Goal: Information Seeking & Learning: Compare options

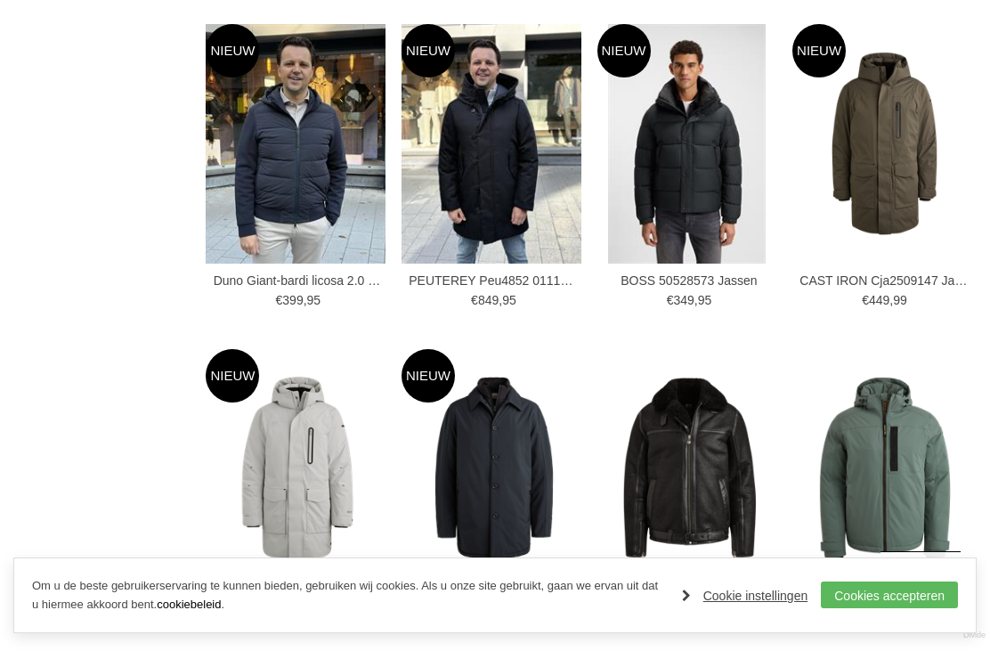
scroll to position [1921, 0]
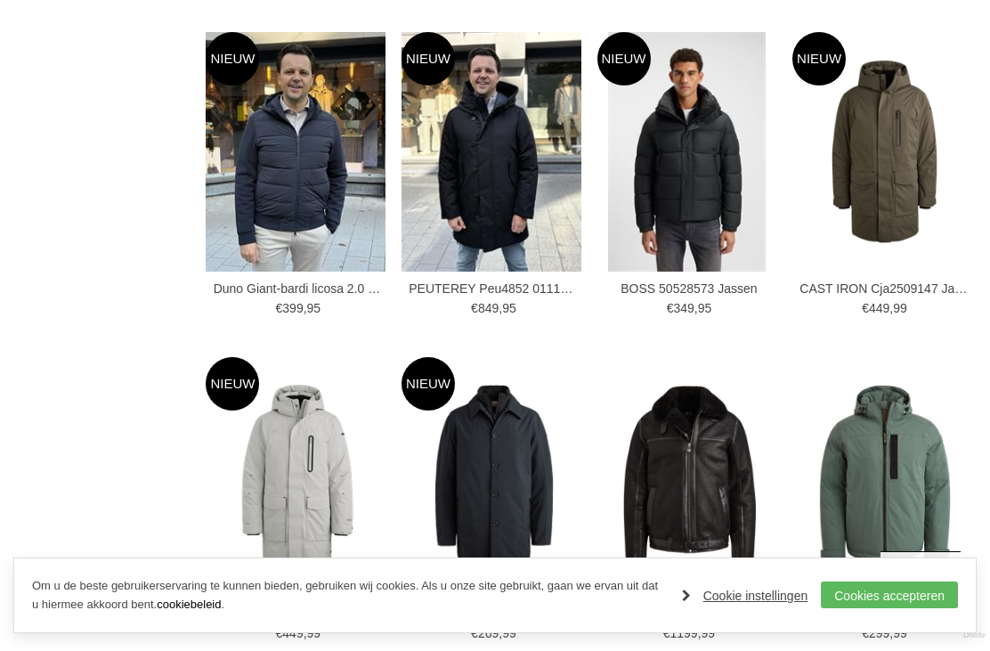
click at [0, 0] on img at bounding box center [0, 0] width 0 height 0
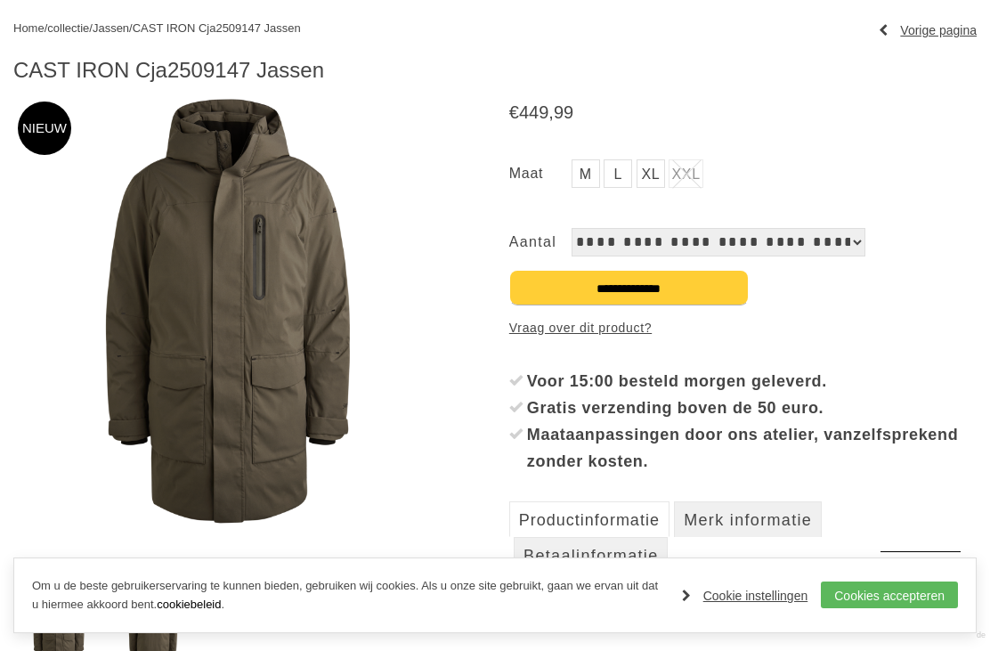
scroll to position [200, 0]
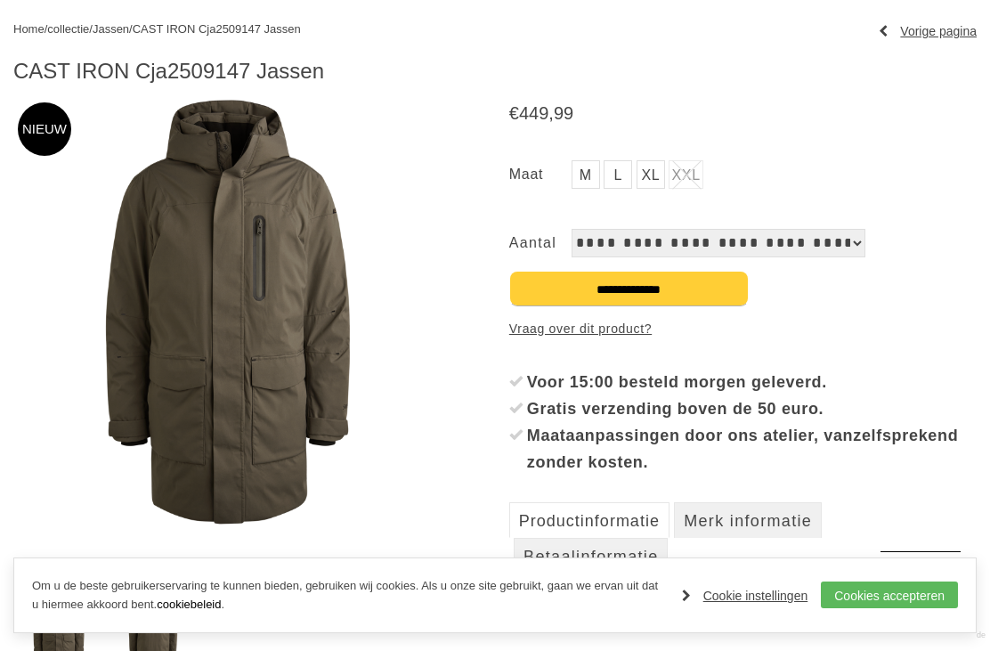
click at [928, 287] on div "**********" at bounding box center [742, 289] width 467 height 36
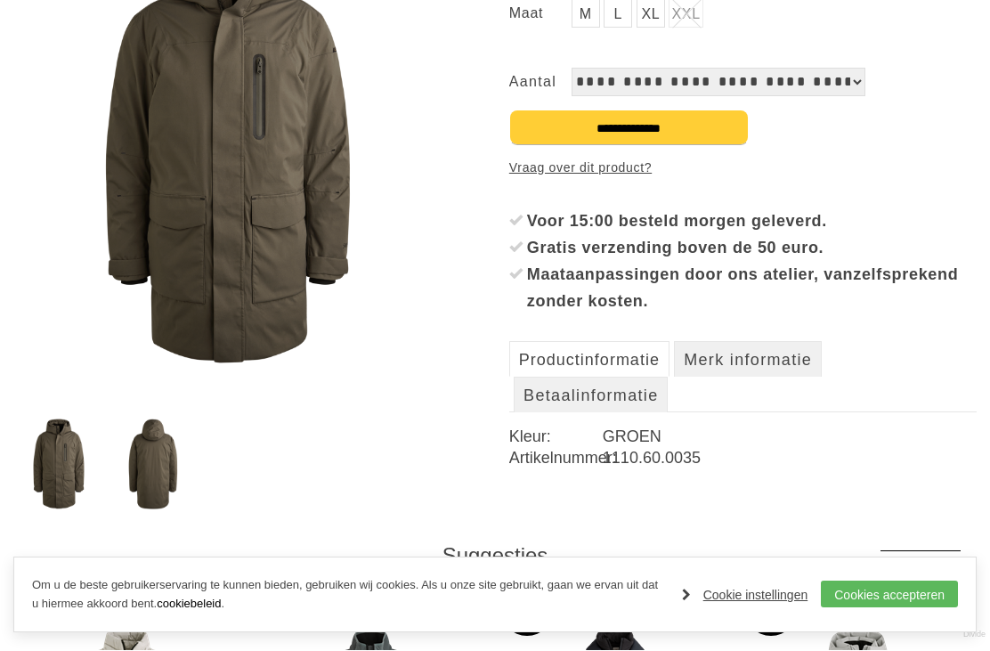
scroll to position [362, 0]
click at [142, 476] on img at bounding box center [153, 463] width 89 height 91
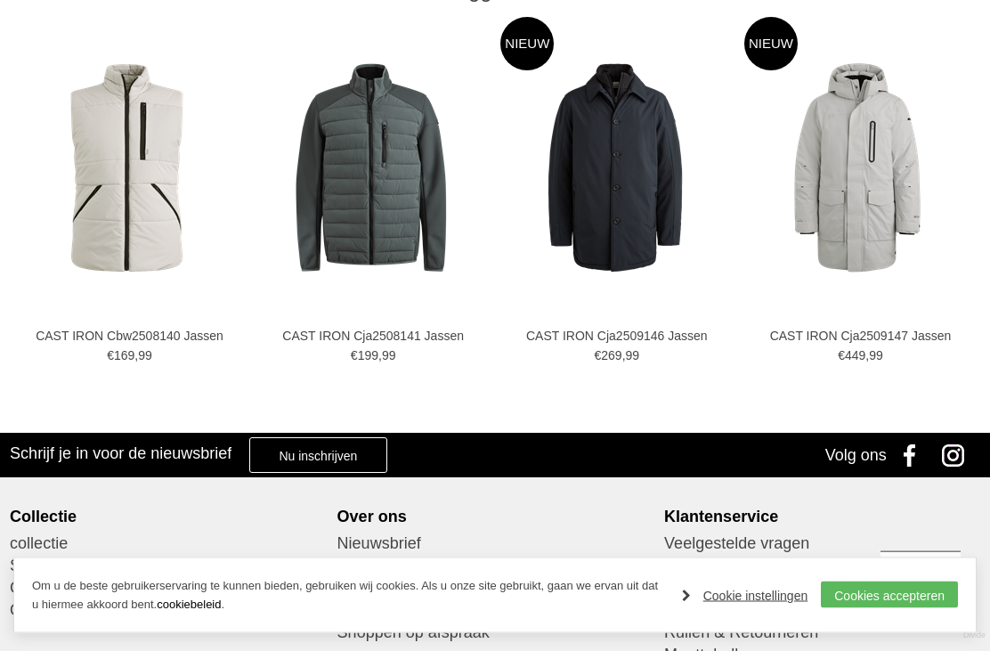
scroll to position [927, 0]
click at [0, 0] on img at bounding box center [0, 0] width 0 height 0
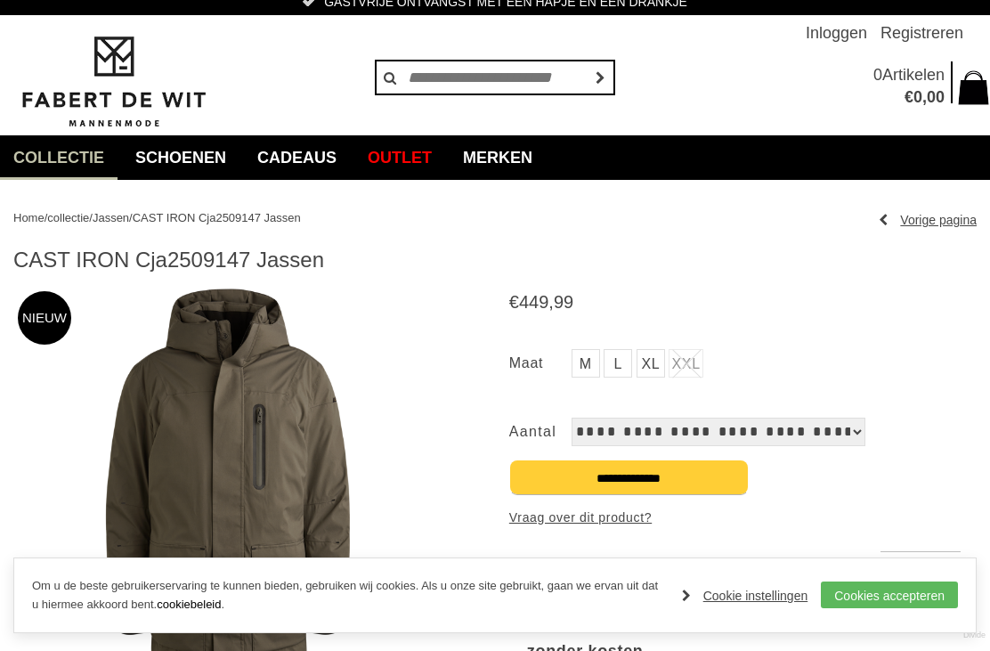
scroll to position [0, 0]
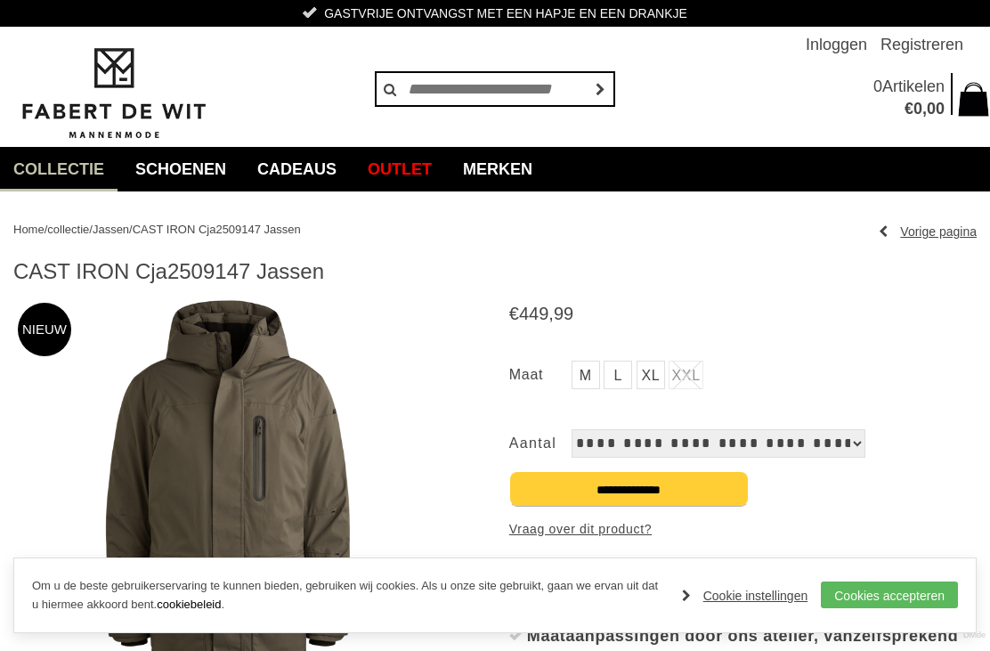
click at [129, 225] on span "Jassen" at bounding box center [111, 229] width 37 height 13
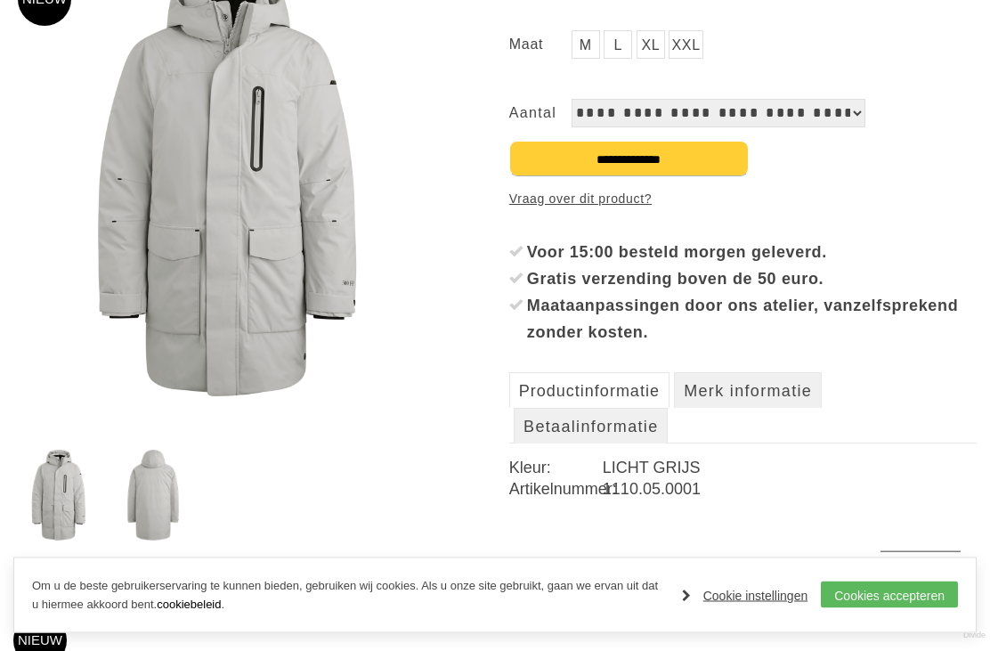
scroll to position [321, 0]
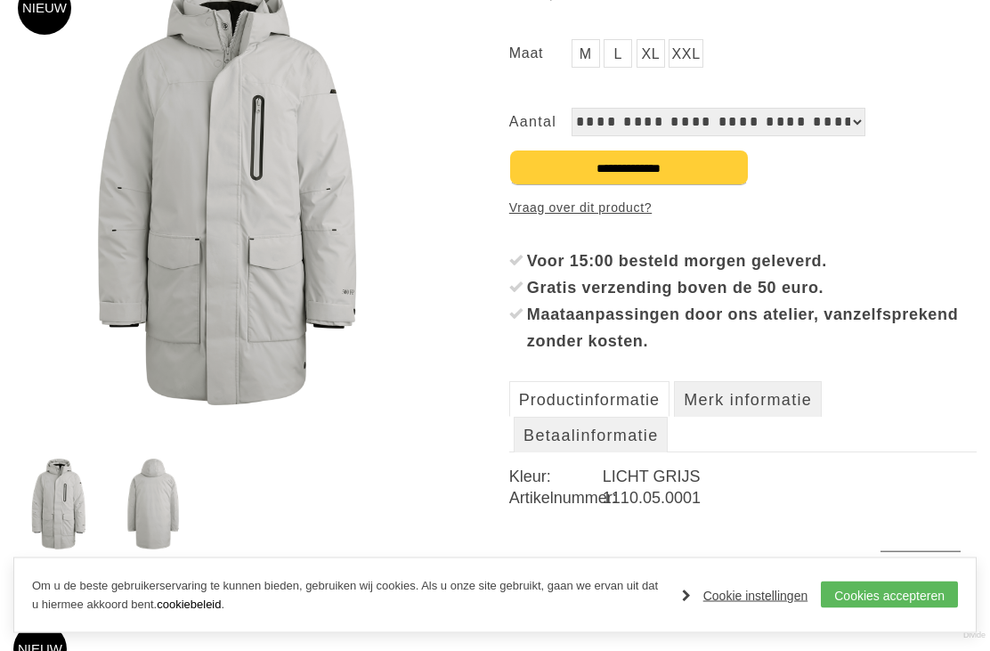
click at [242, 260] on img at bounding box center [227, 192] width 429 height 429
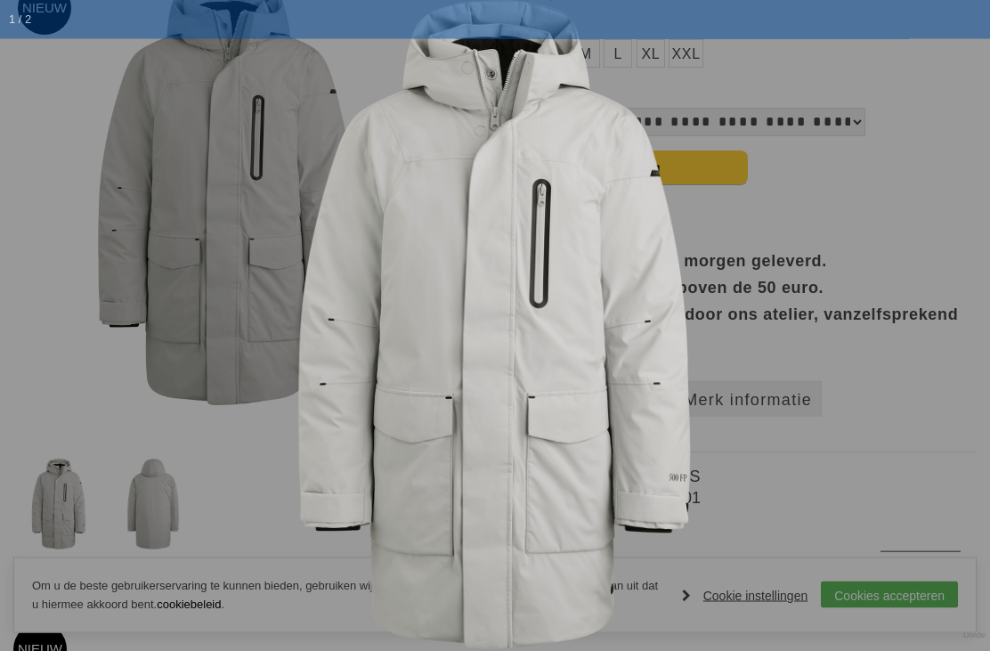
scroll to position [321, 0]
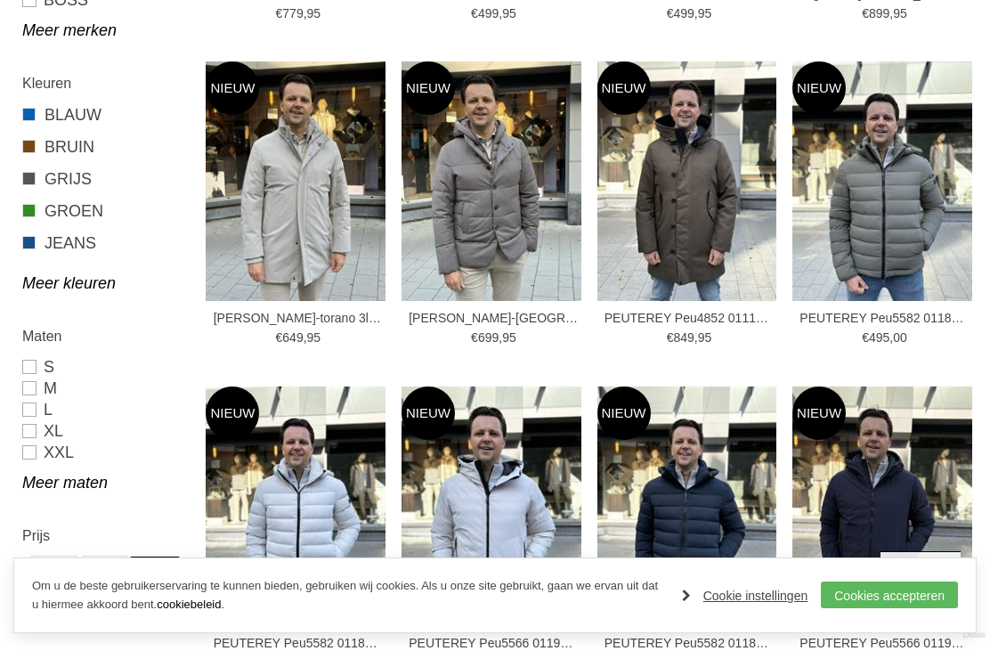
scroll to position [918, 0]
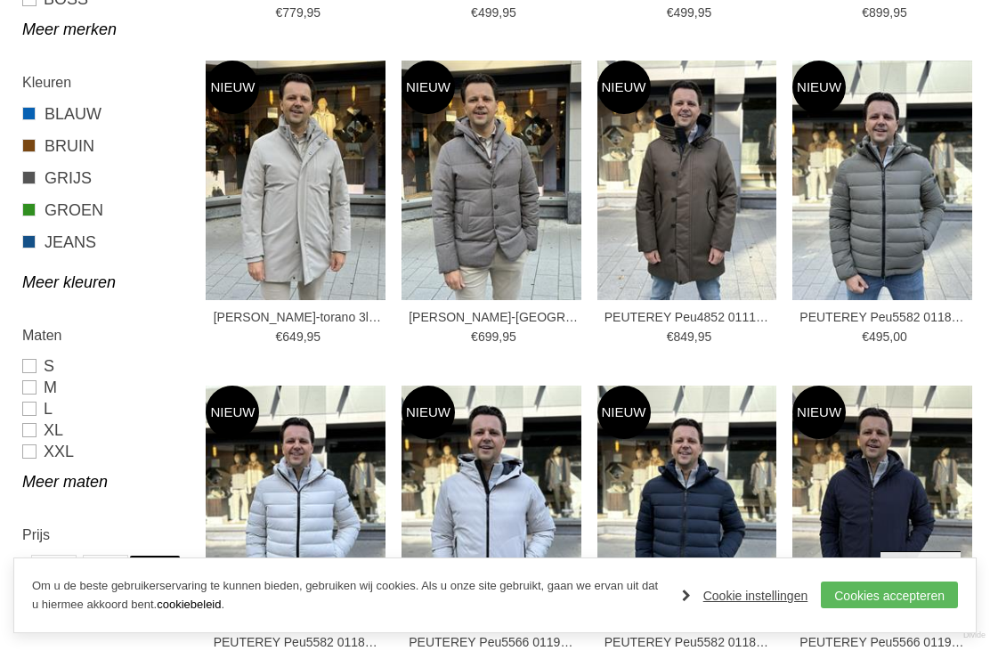
click at [0, 0] on img at bounding box center [0, 0] width 0 height 0
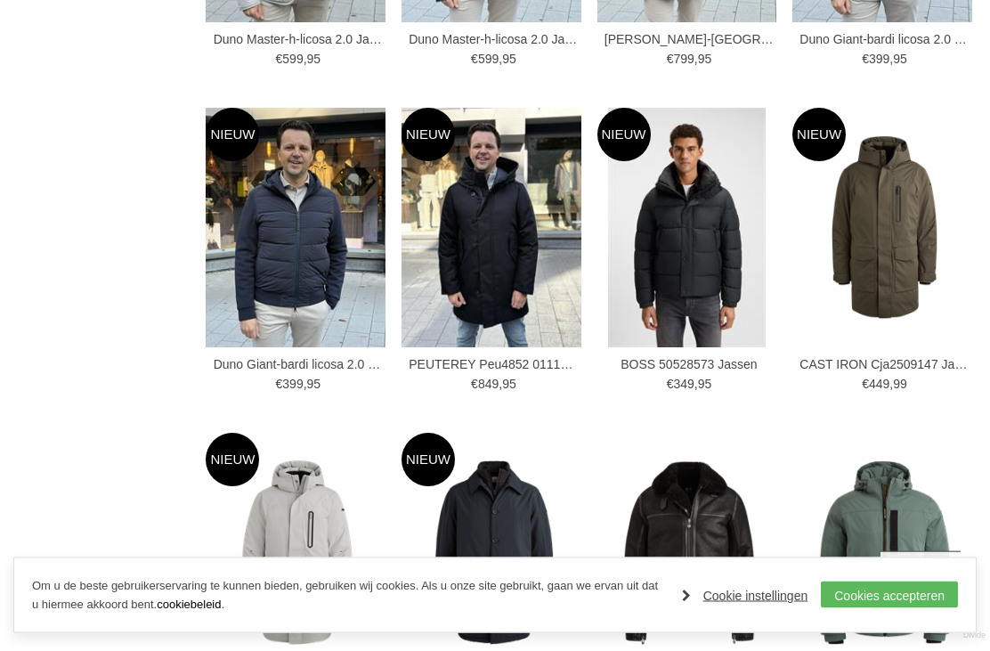
scroll to position [1845, 0]
click at [0, 0] on img at bounding box center [0, 0] width 0 height 0
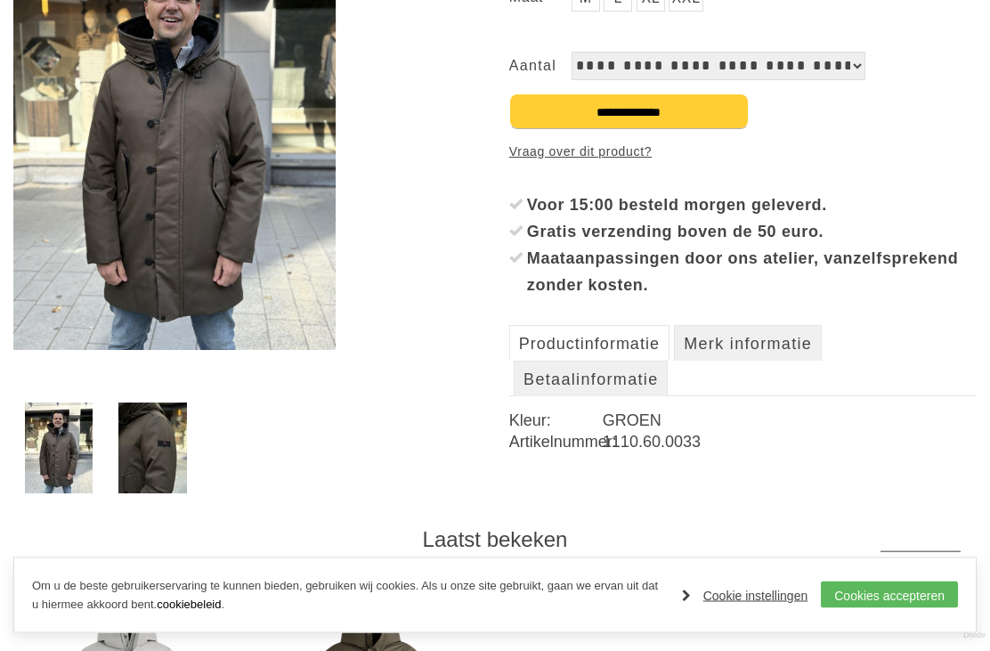
scroll to position [378, 0]
click at [221, 213] on img at bounding box center [174, 135] width 322 height 429
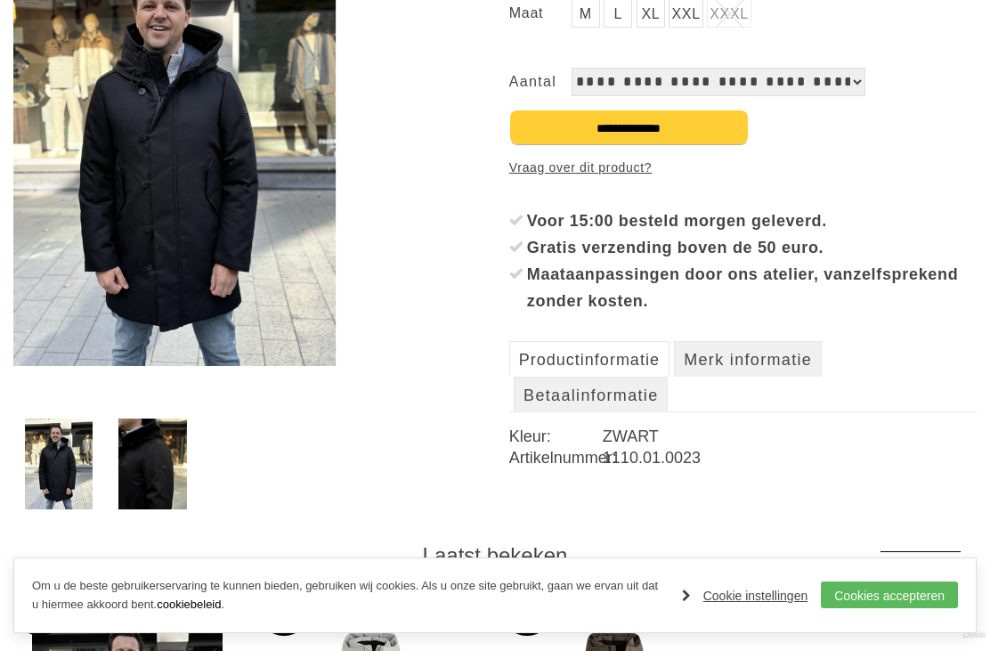
scroll to position [370, 0]
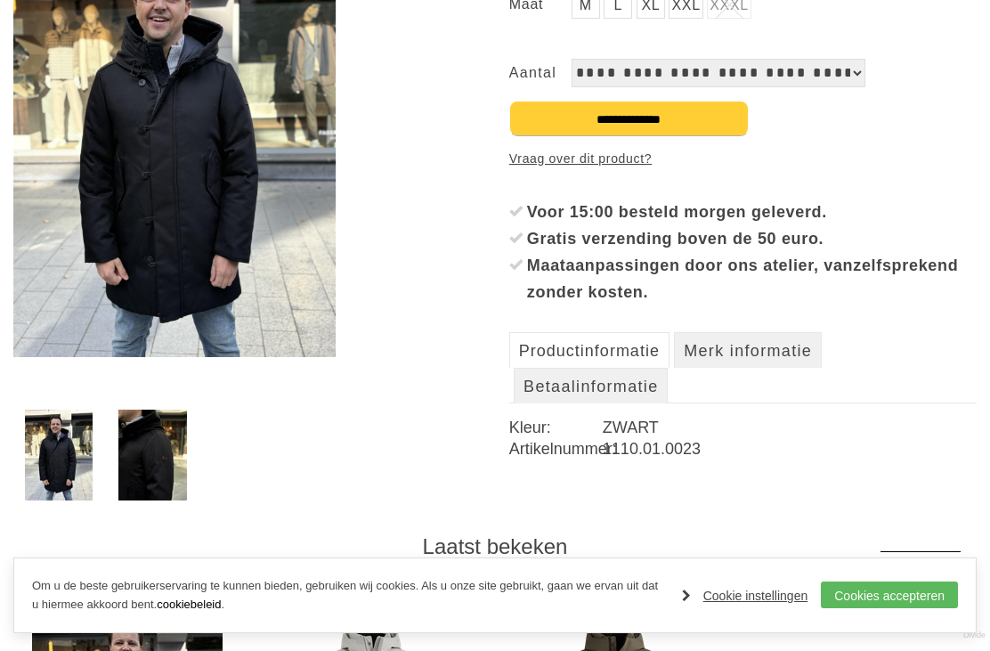
click at [142, 477] on img at bounding box center [152, 455] width 69 height 91
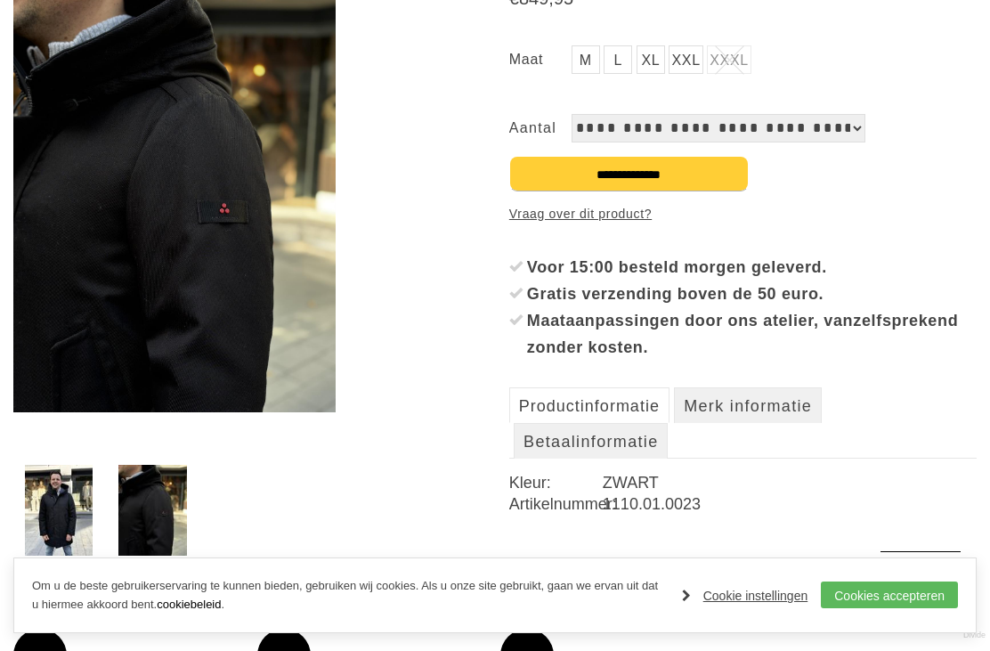
scroll to position [271, 0]
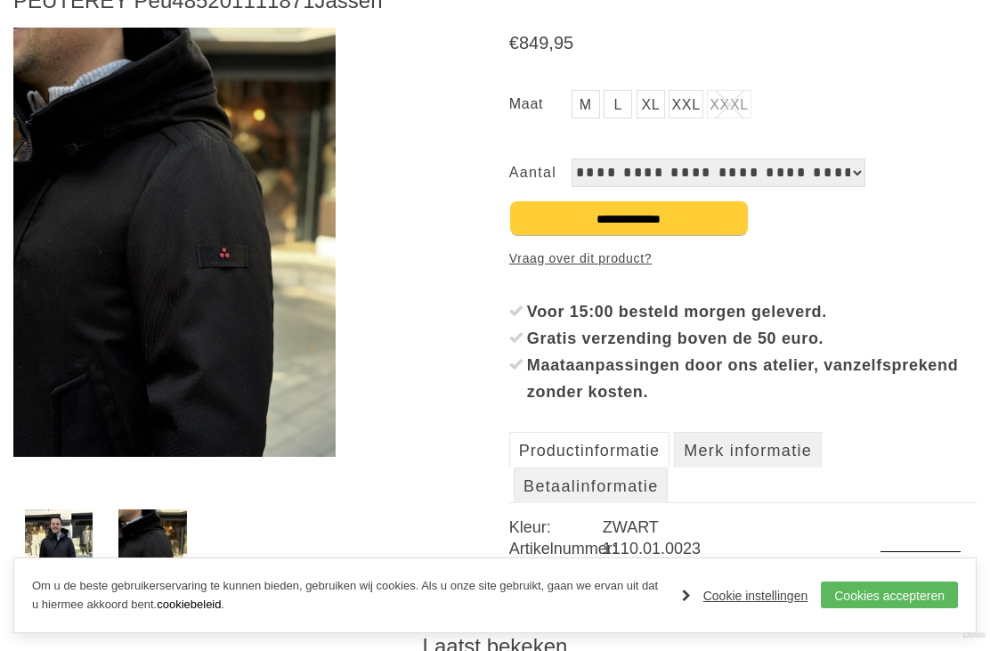
click at [52, 540] on img at bounding box center [59, 554] width 69 height 91
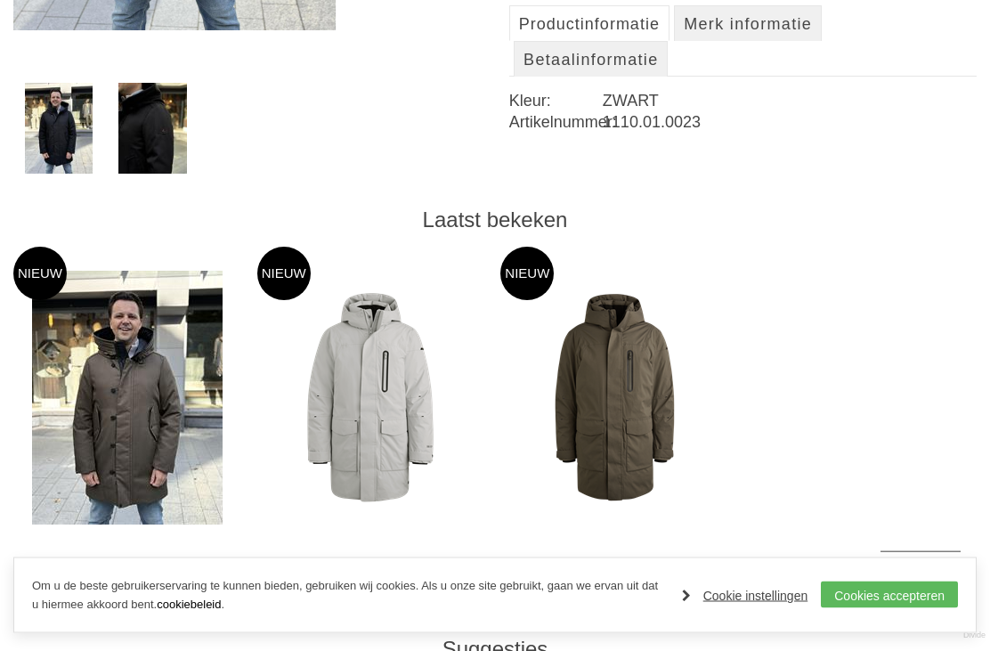
scroll to position [697, 0]
click at [0, 0] on img at bounding box center [0, 0] width 0 height 0
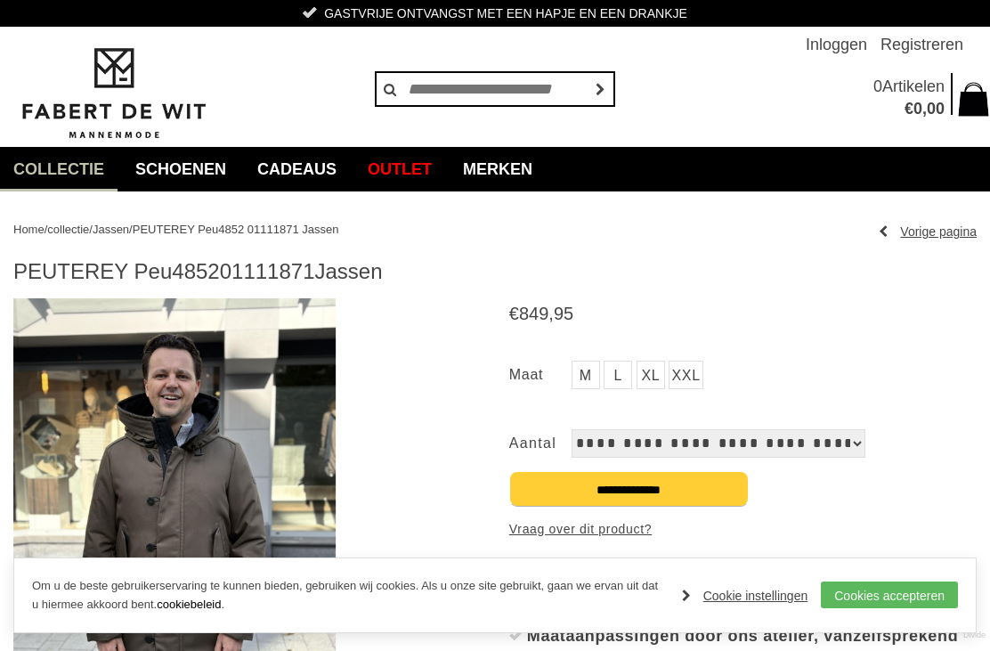
click at [129, 226] on span "Jassen" at bounding box center [111, 229] width 37 height 13
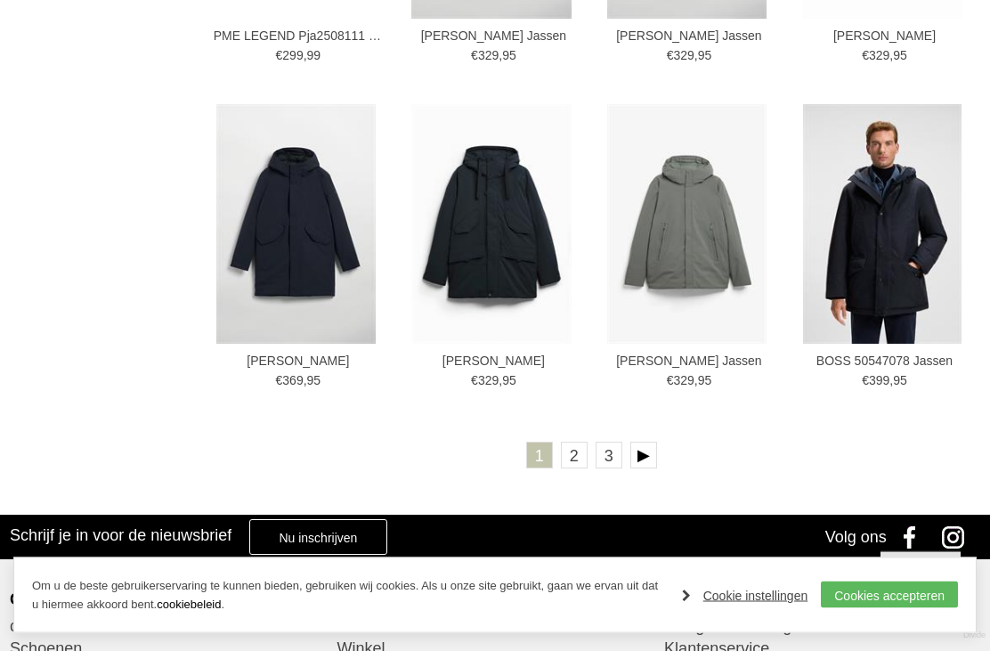
scroll to position [2824, 0]
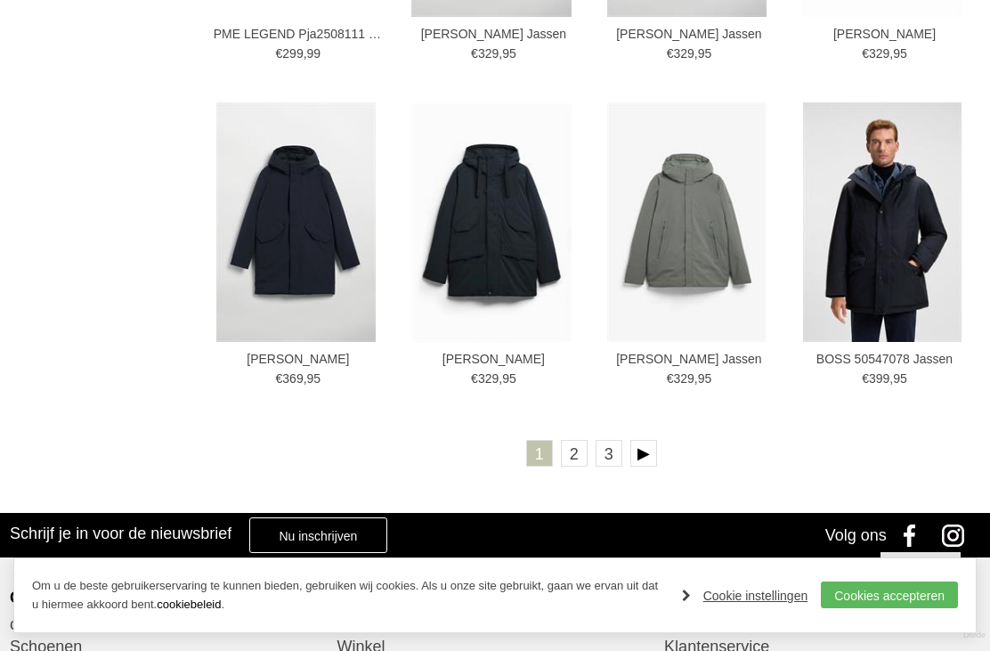
click at [653, 448] on link at bounding box center [643, 453] width 27 height 27
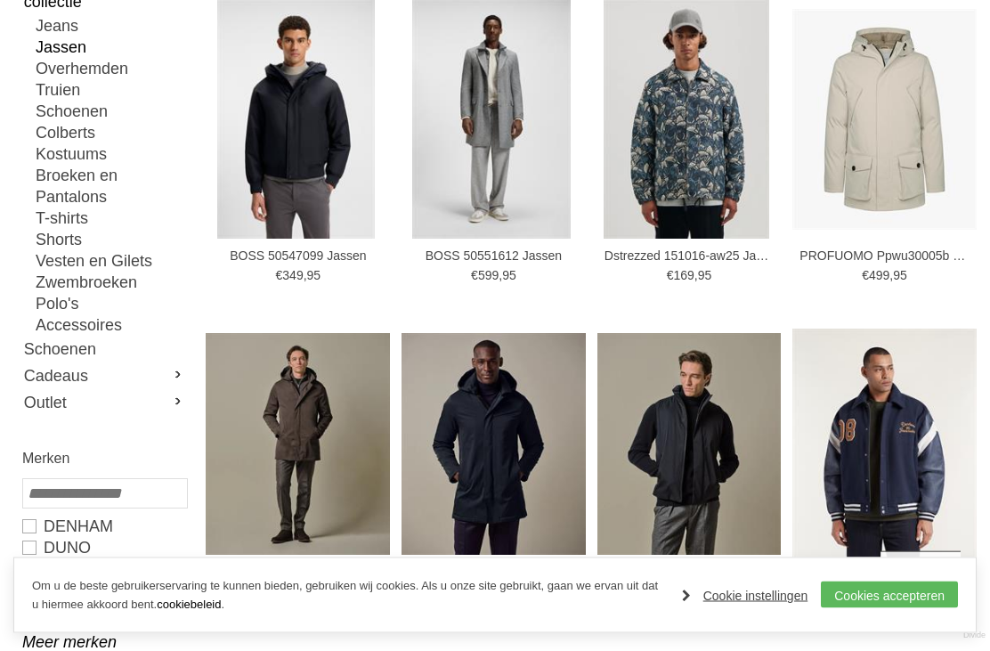
scroll to position [305, 0]
click at [0, 0] on img at bounding box center [0, 0] width 0 height 0
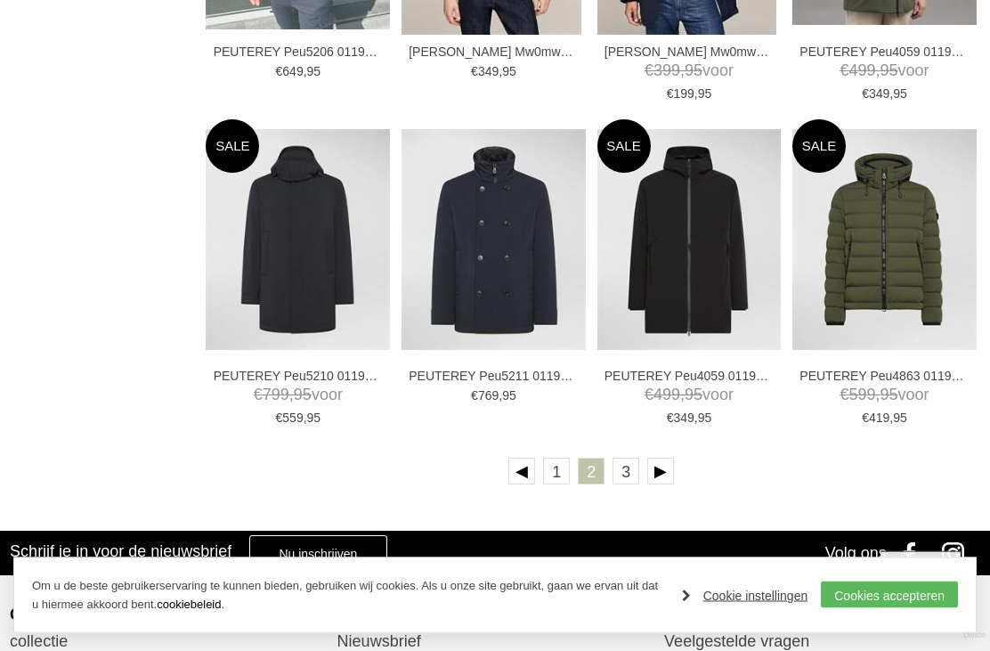
scroll to position [2781, 0]
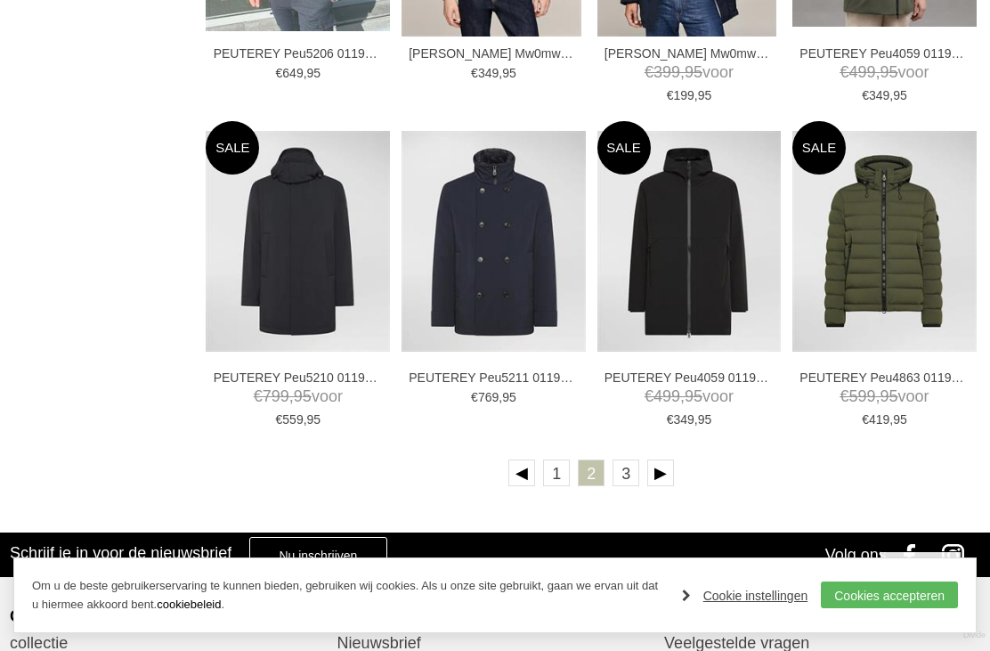
click at [0, 0] on img at bounding box center [0, 0] width 0 height 0
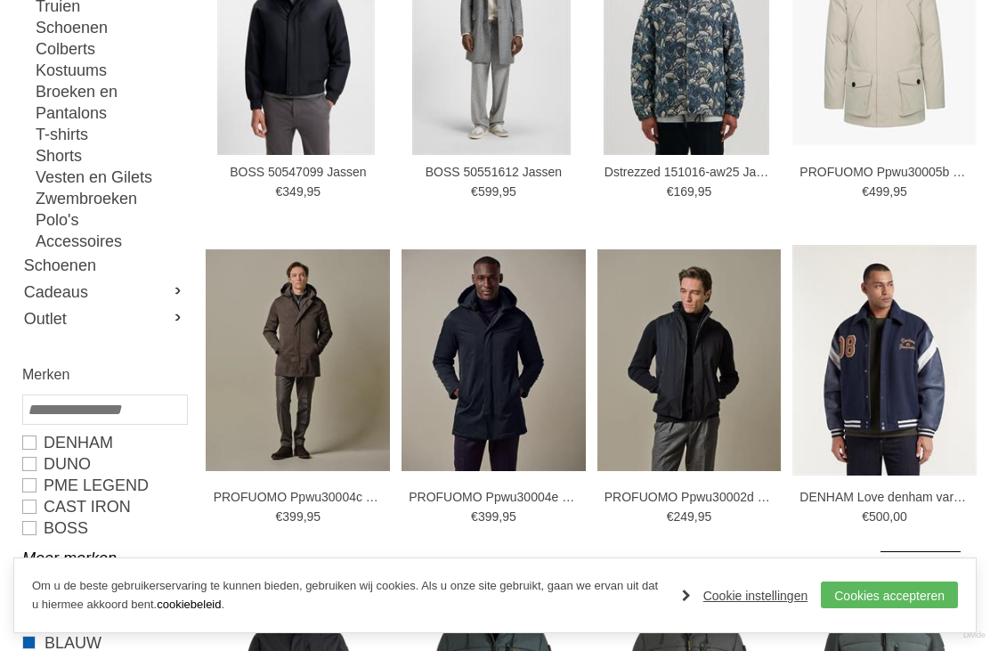
scroll to position [388, 0]
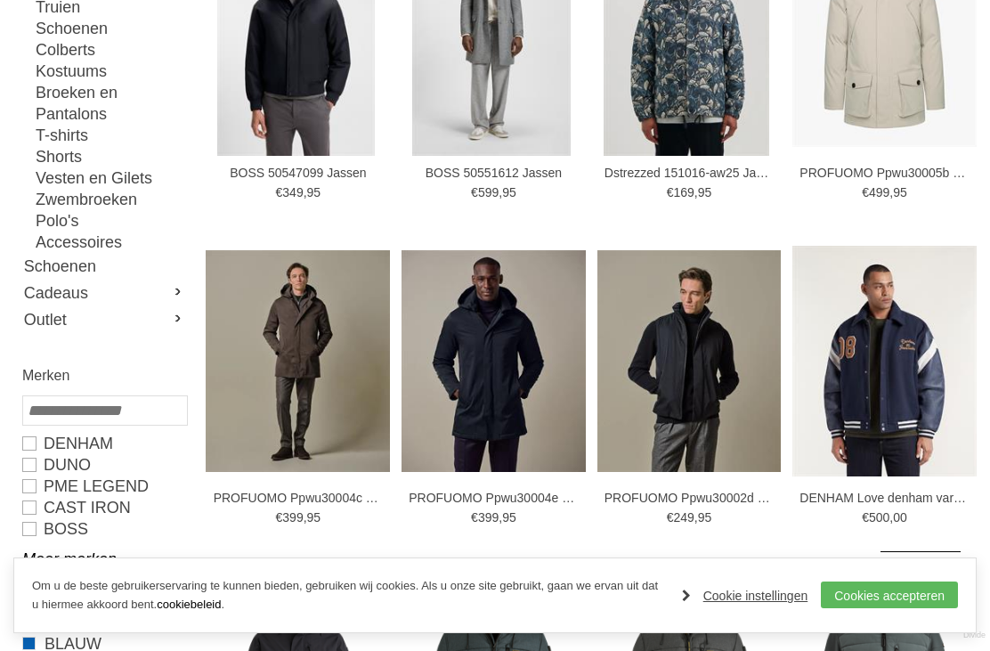
click at [0, 0] on img at bounding box center [0, 0] width 0 height 0
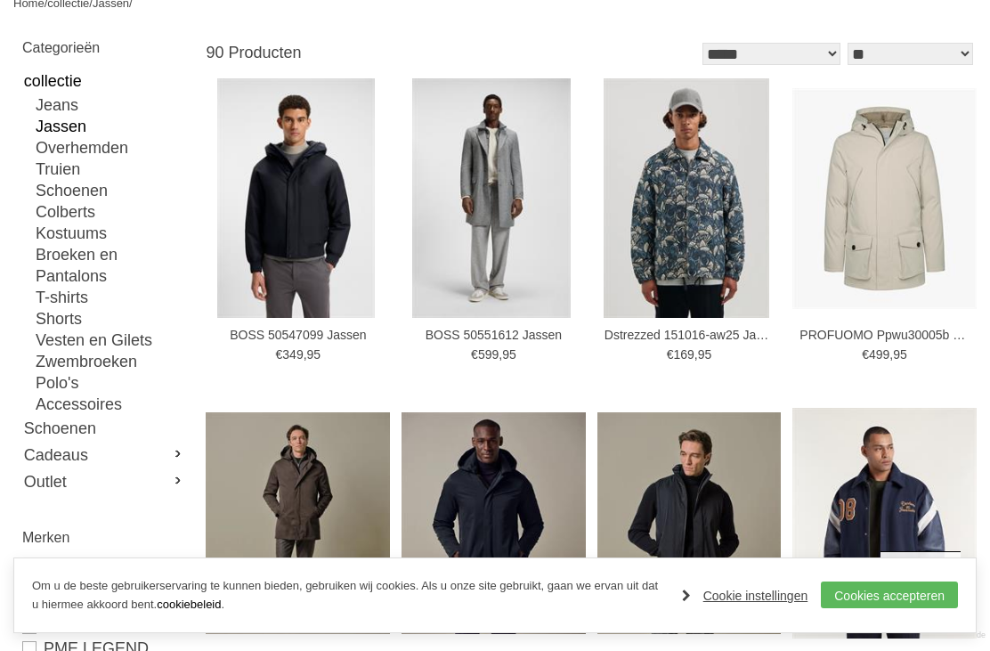
scroll to position [224, 0]
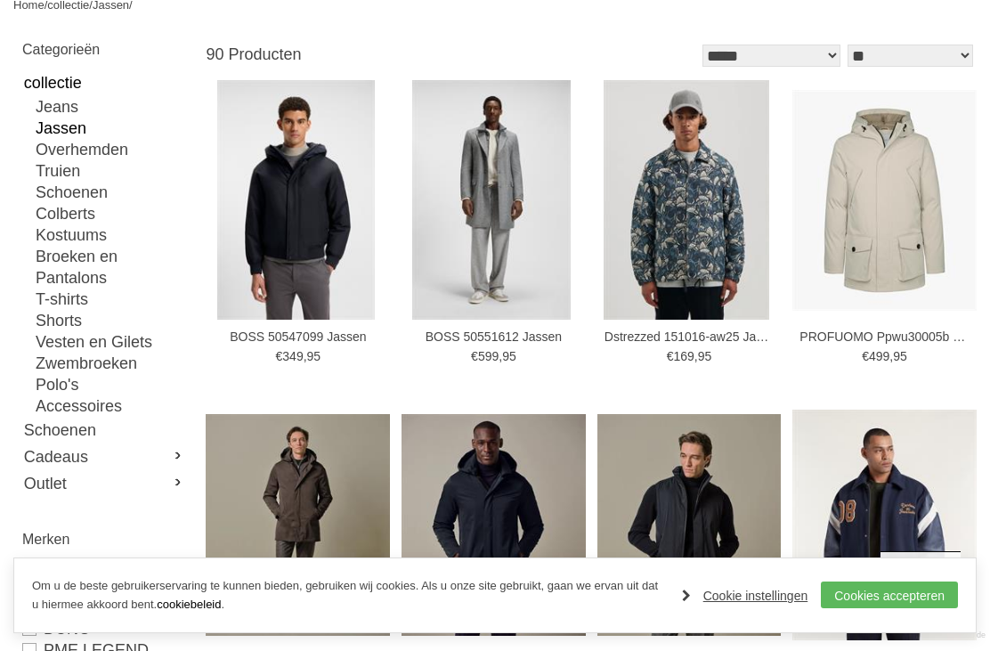
click at [142, 338] on link "Vesten en Gilets" at bounding box center [111, 341] width 150 height 21
type input "**"
type input "***"
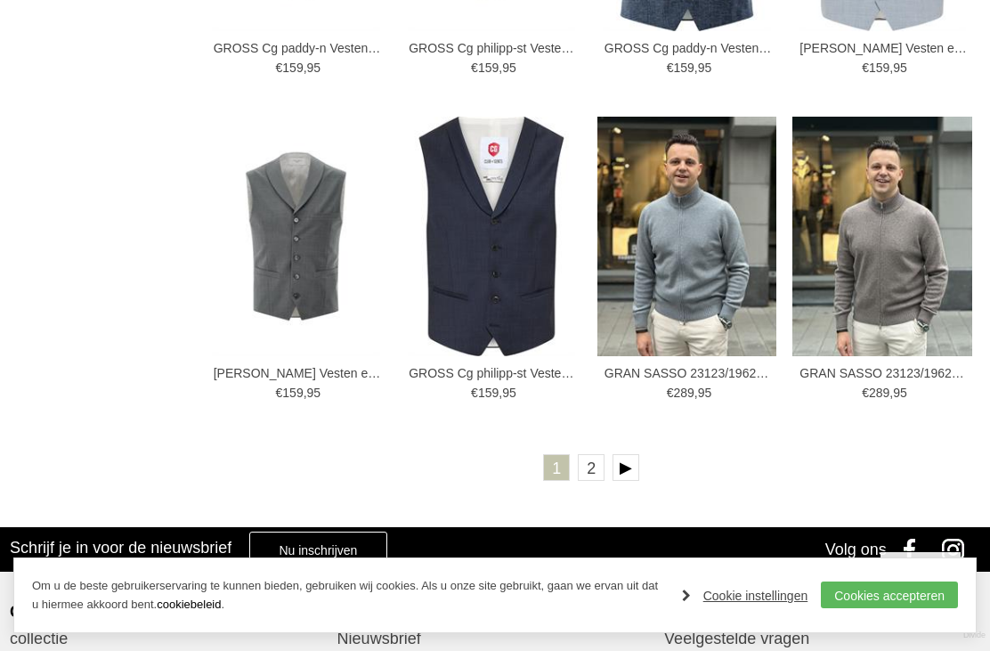
scroll to position [2811, 0]
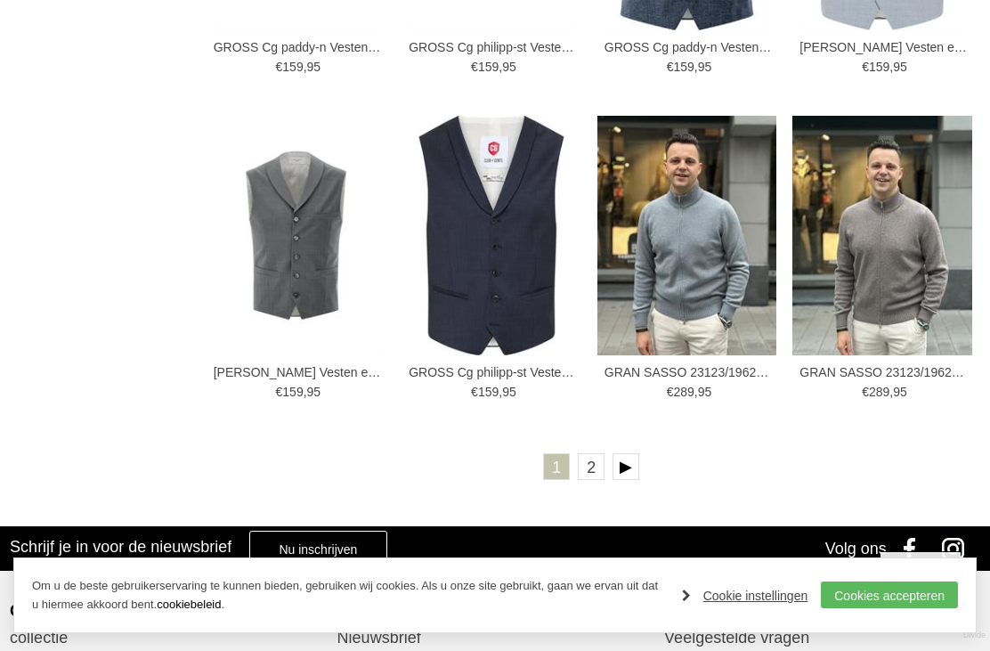
click at [638, 464] on link at bounding box center [626, 466] width 27 height 27
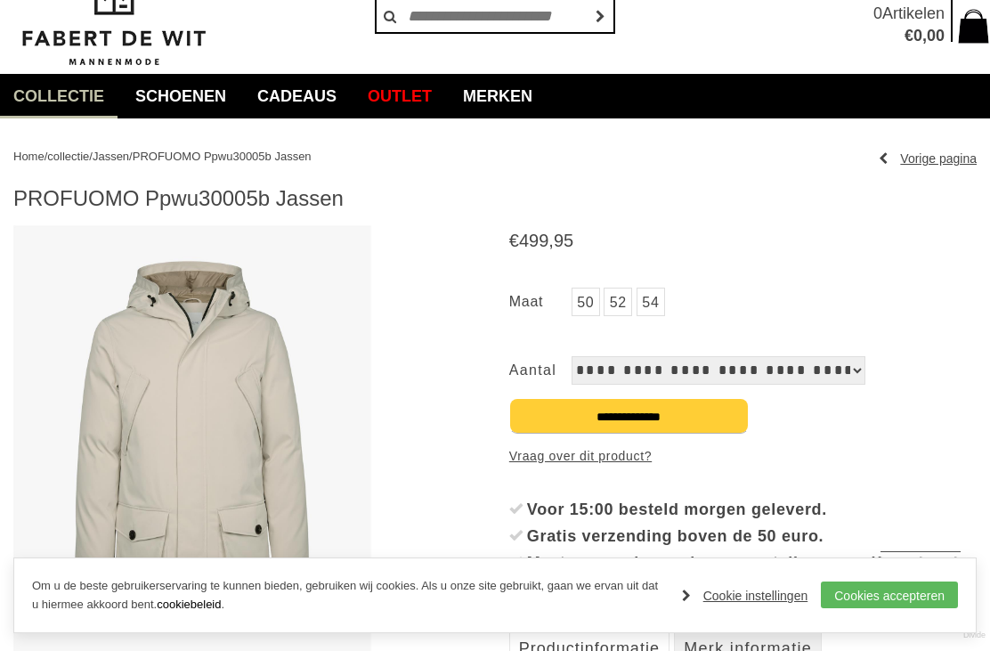
scroll to position [39, 0]
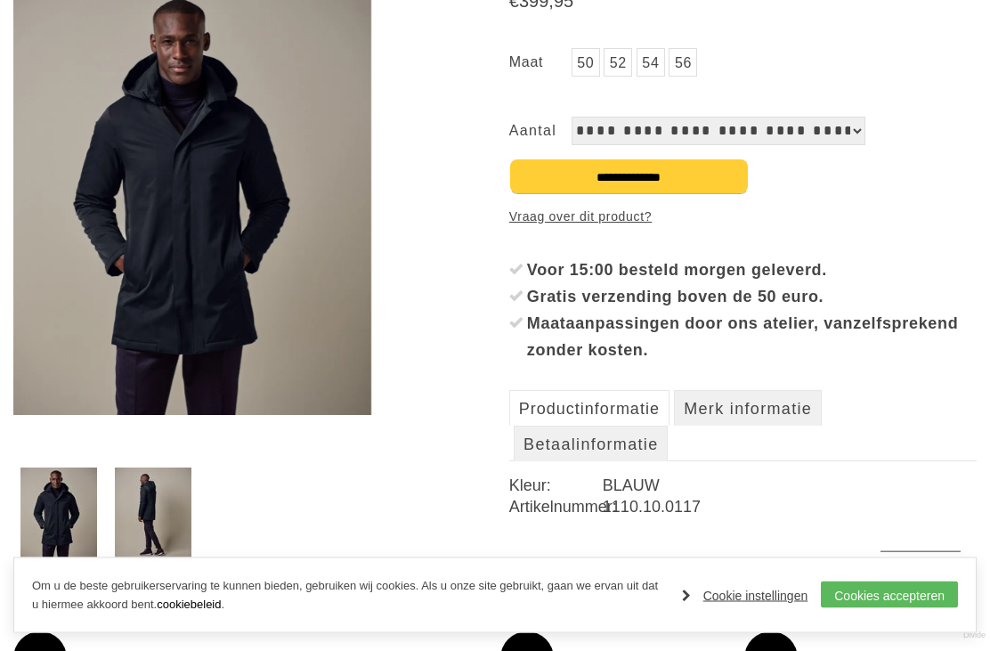
scroll to position [293, 0]
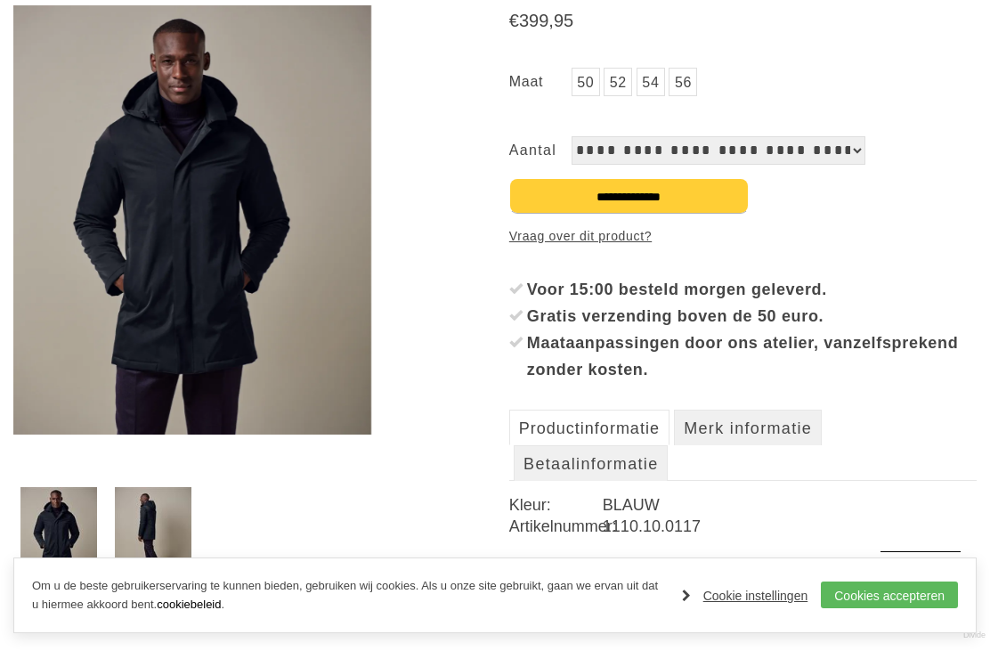
click at [930, 323] on div "Gratis verzending boven de 50 euro." at bounding box center [752, 316] width 450 height 27
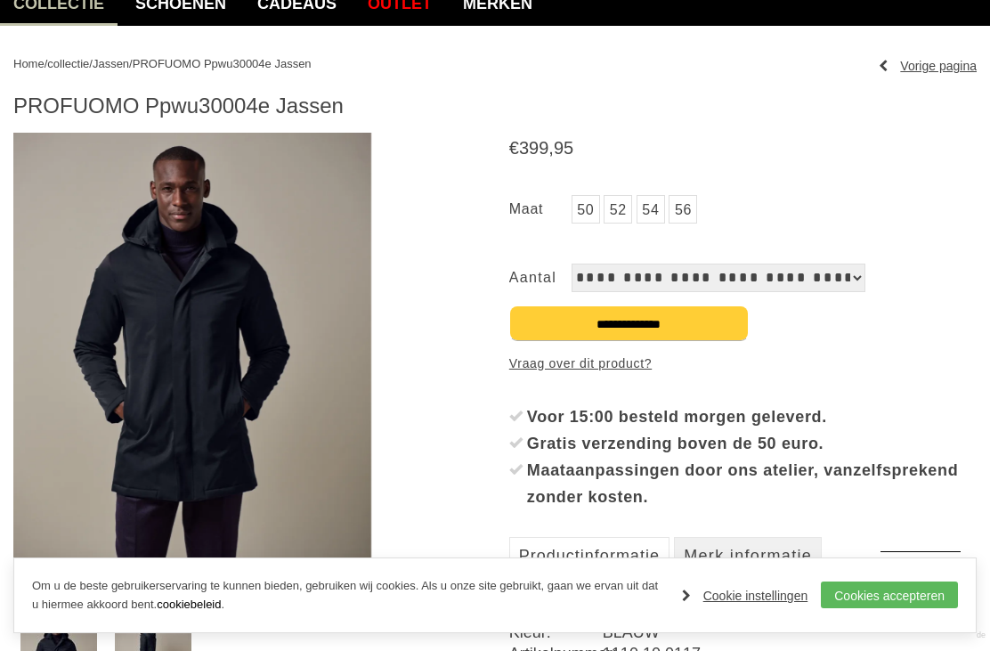
scroll to position [150, 0]
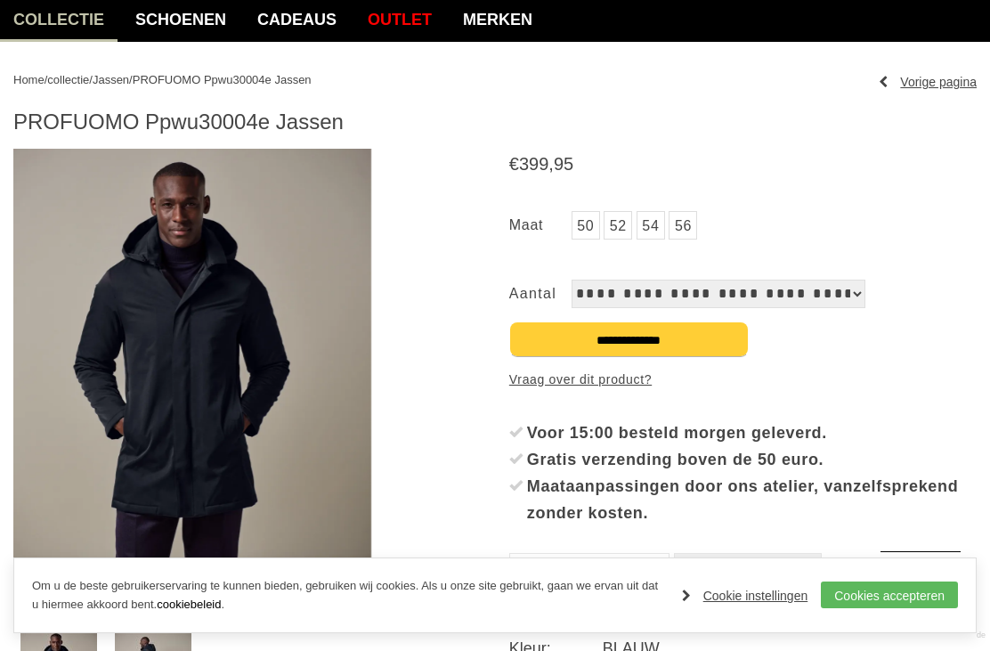
click at [251, 343] on img at bounding box center [192, 363] width 358 height 429
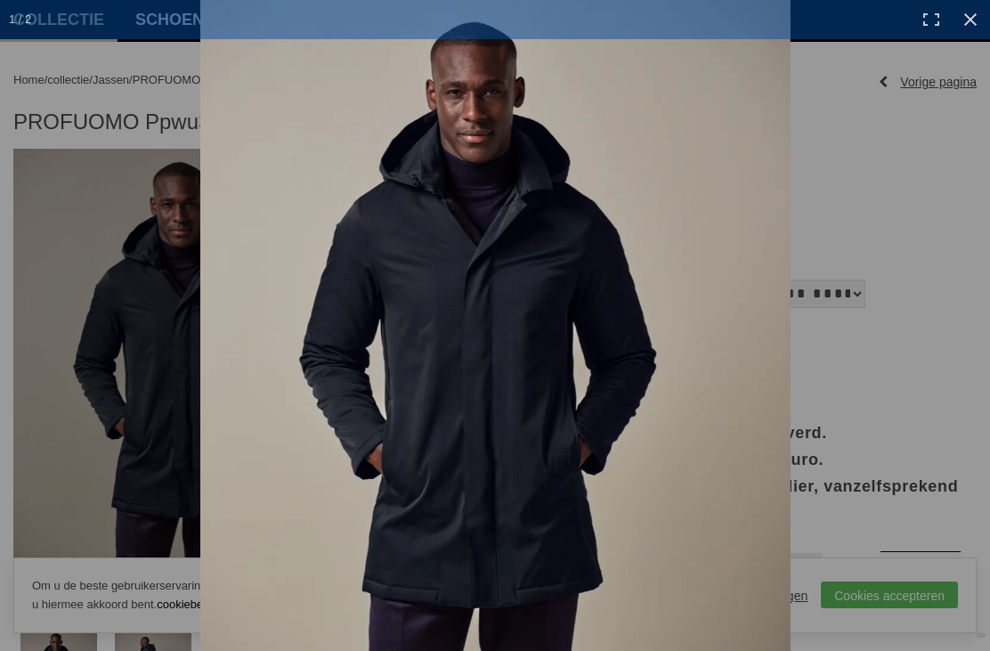
click at [966, 15] on link at bounding box center [970, 19] width 39 height 39
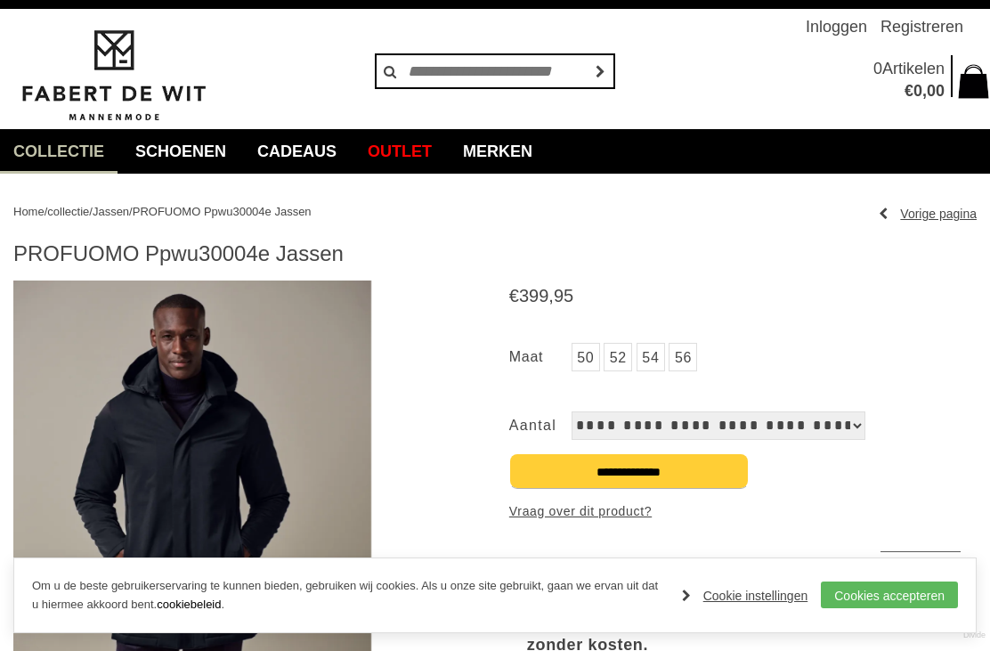
scroll to position [0, 0]
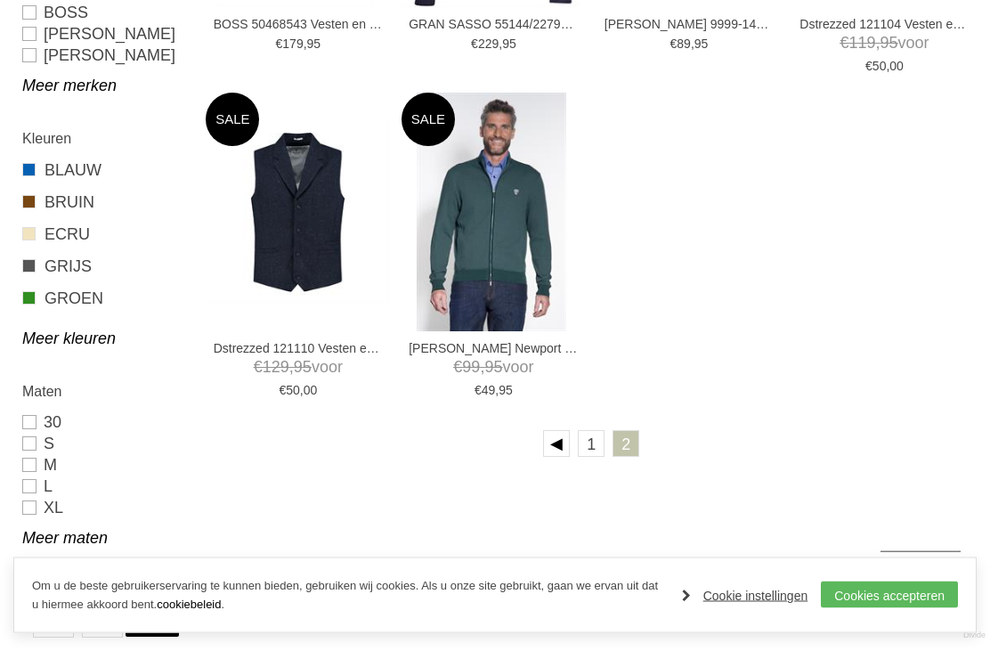
scroll to position [862, 0]
click at [592, 446] on link "1" at bounding box center [591, 443] width 27 height 27
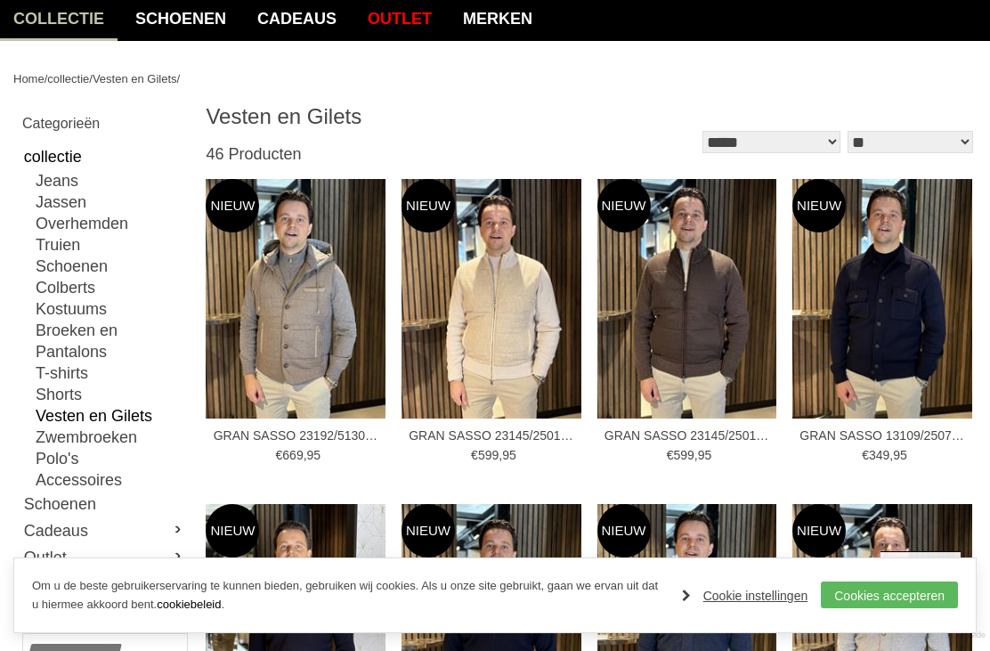
scroll to position [148, 0]
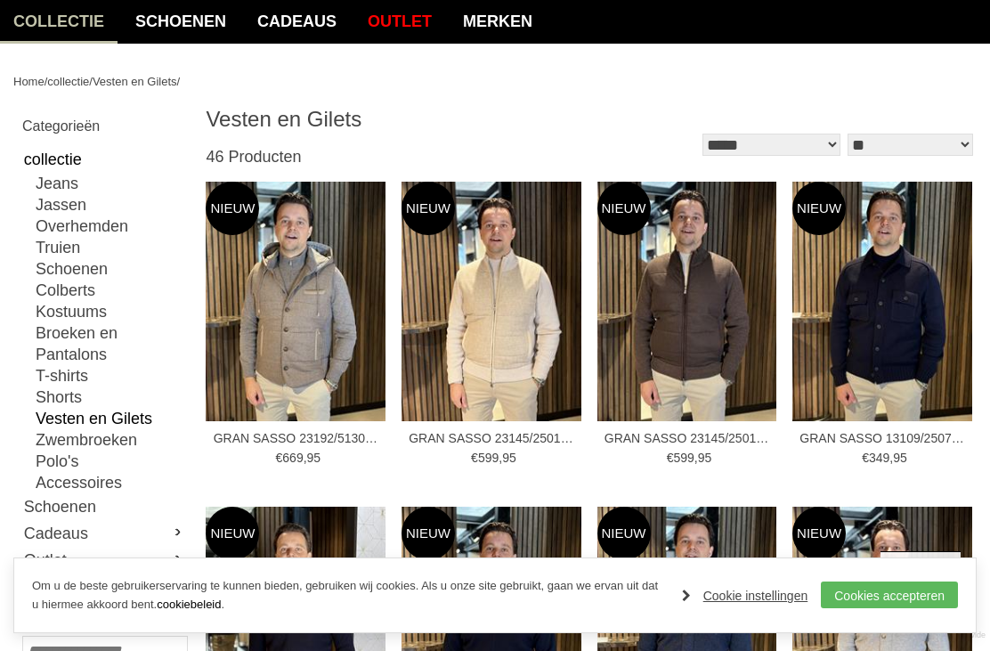
click at [72, 244] on link "Truien" at bounding box center [111, 247] width 150 height 21
type input "**"
type input "***"
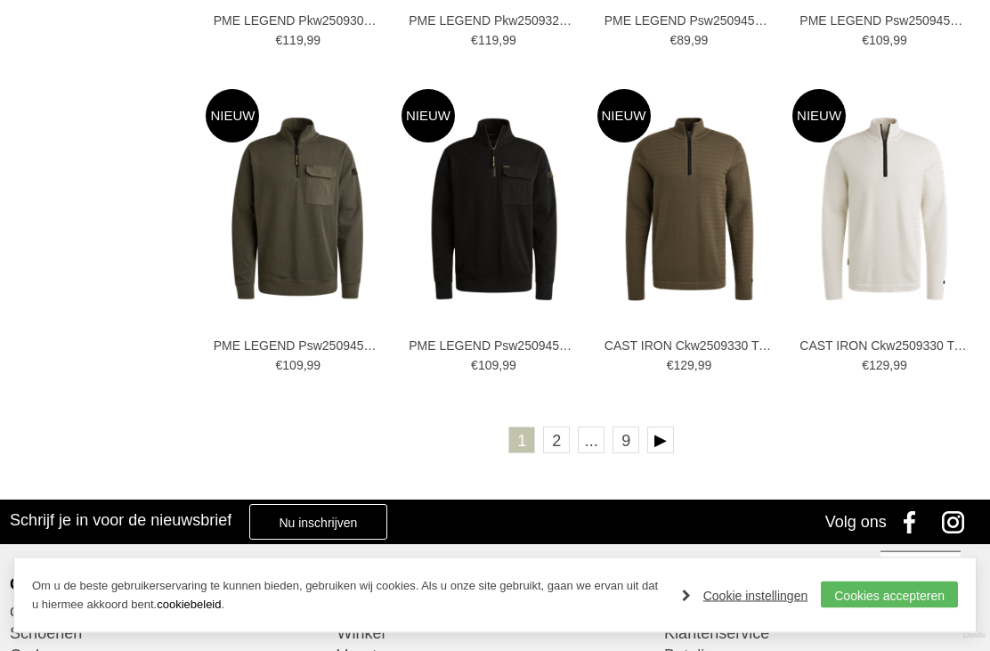
scroll to position [2838, 0]
click at [671, 433] on link at bounding box center [660, 440] width 27 height 27
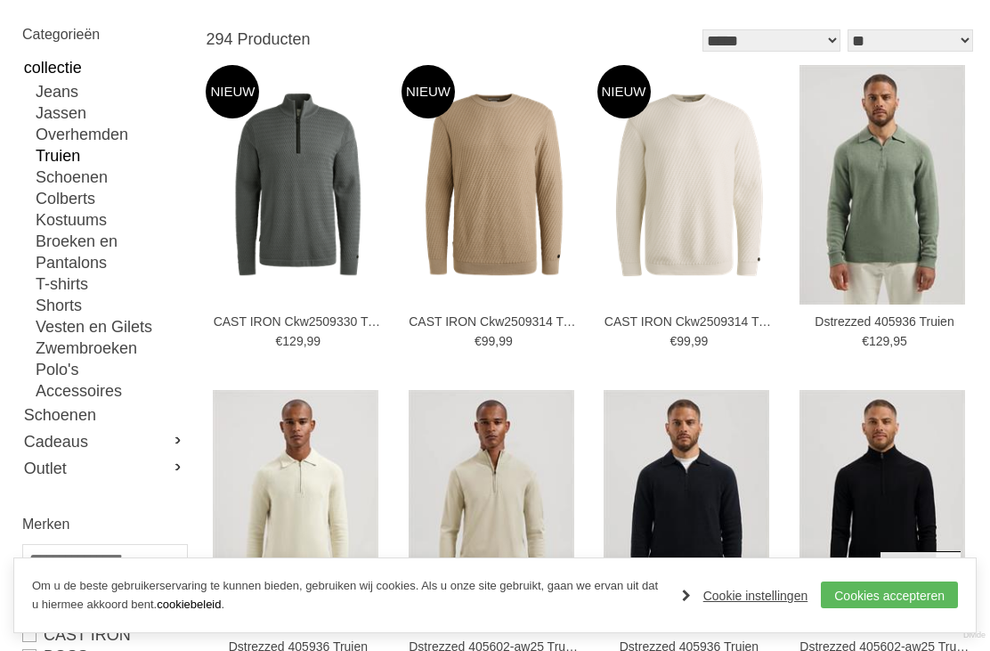
scroll to position [232, 0]
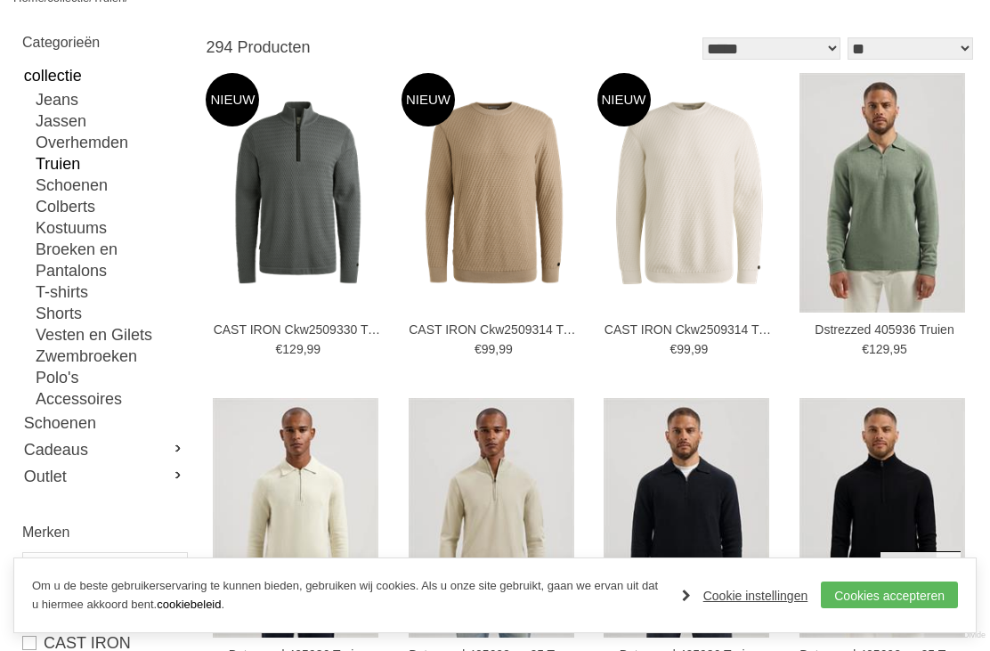
click at [0, 0] on img at bounding box center [0, 0] width 0 height 0
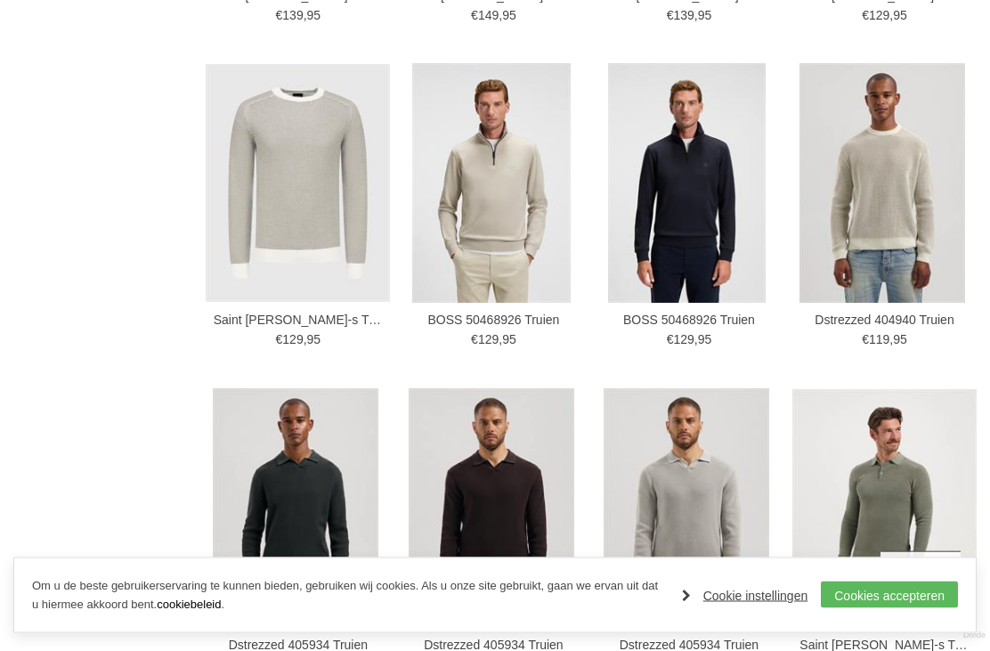
scroll to position [1865, 0]
click at [0, 0] on img at bounding box center [0, 0] width 0 height 0
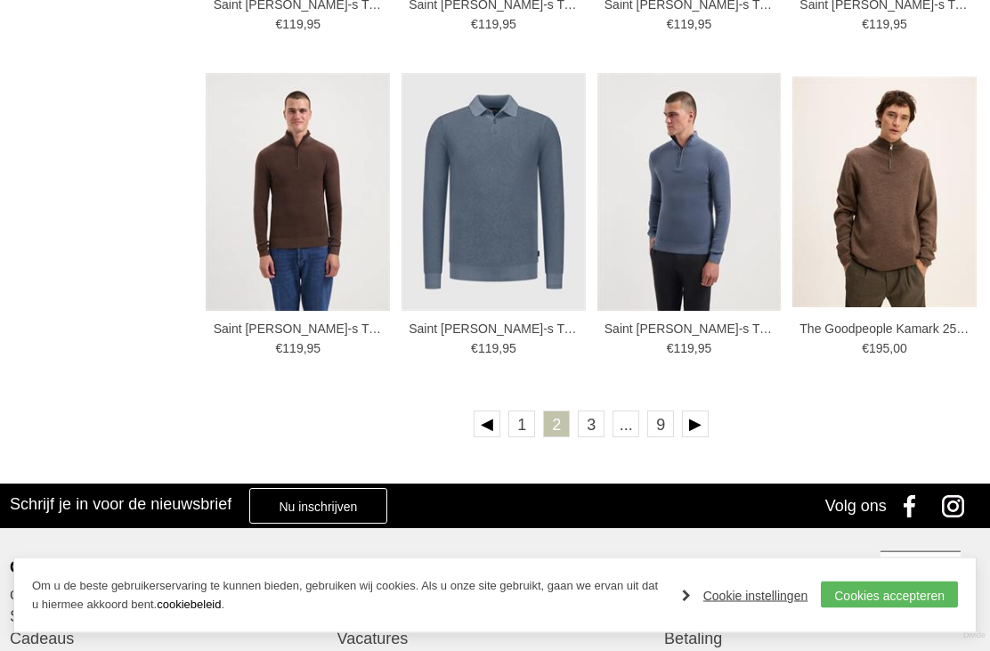
scroll to position [2830, 0]
click at [701, 426] on link at bounding box center [695, 423] width 27 height 27
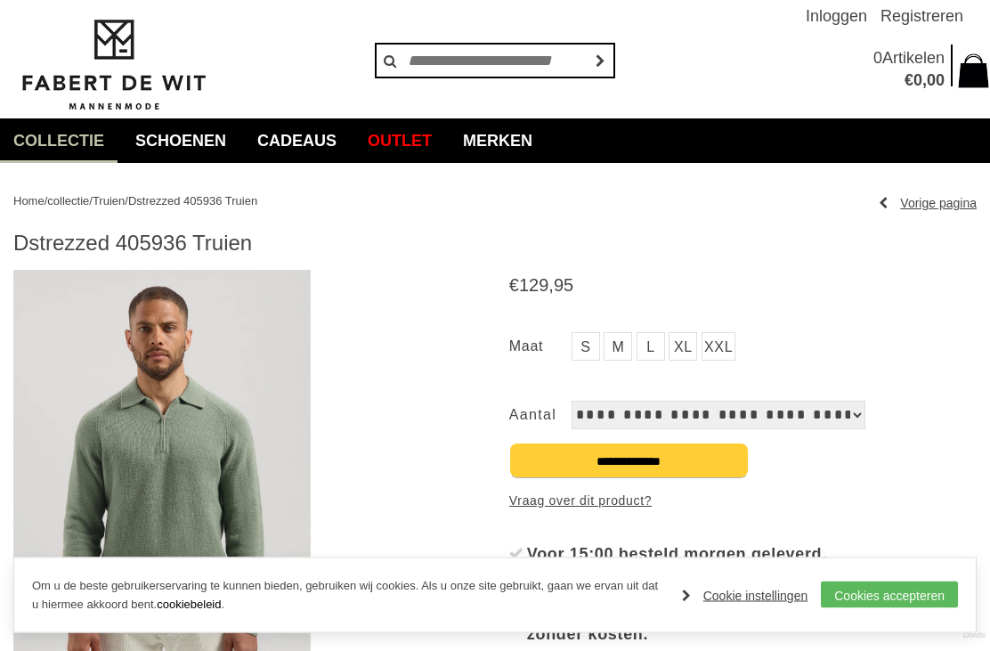
scroll to position [20, 0]
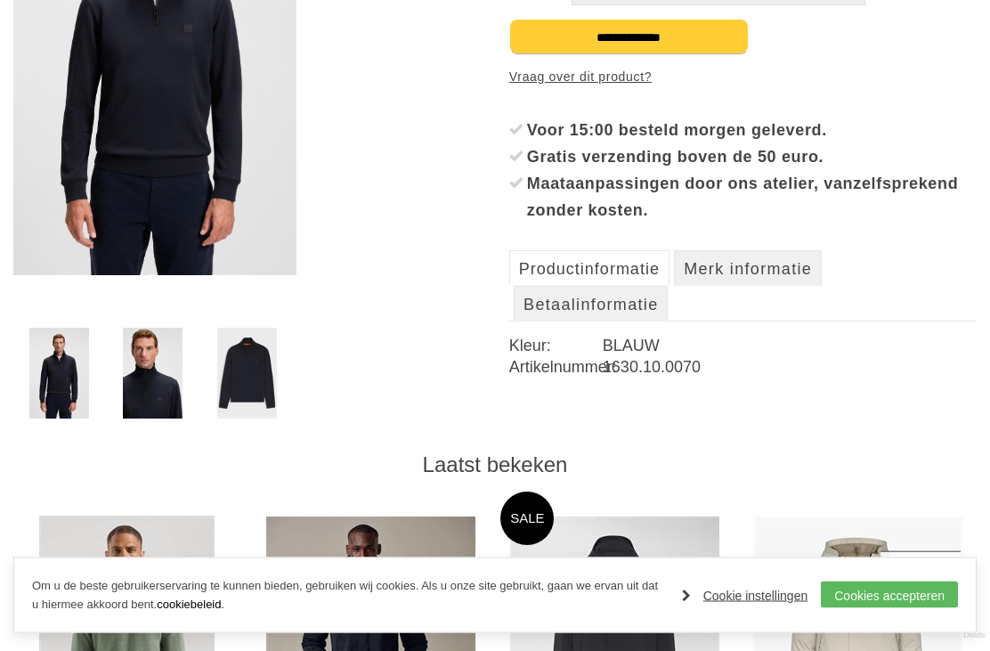
scroll to position [458, 0]
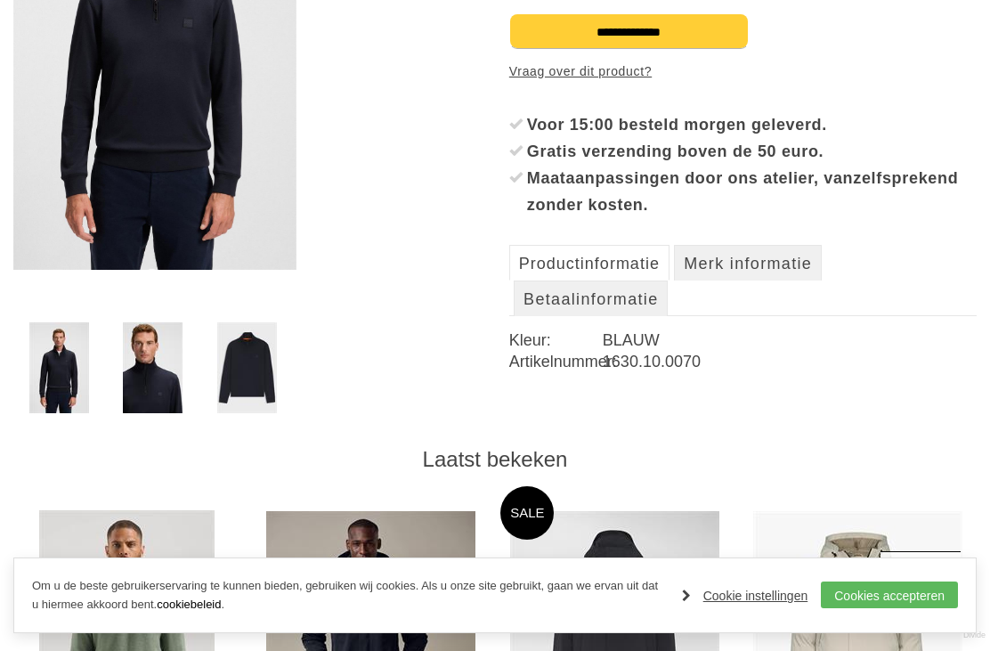
click at [714, 227] on div "€ 129 , 95 S M" at bounding box center [742, 127] width 467 height 573
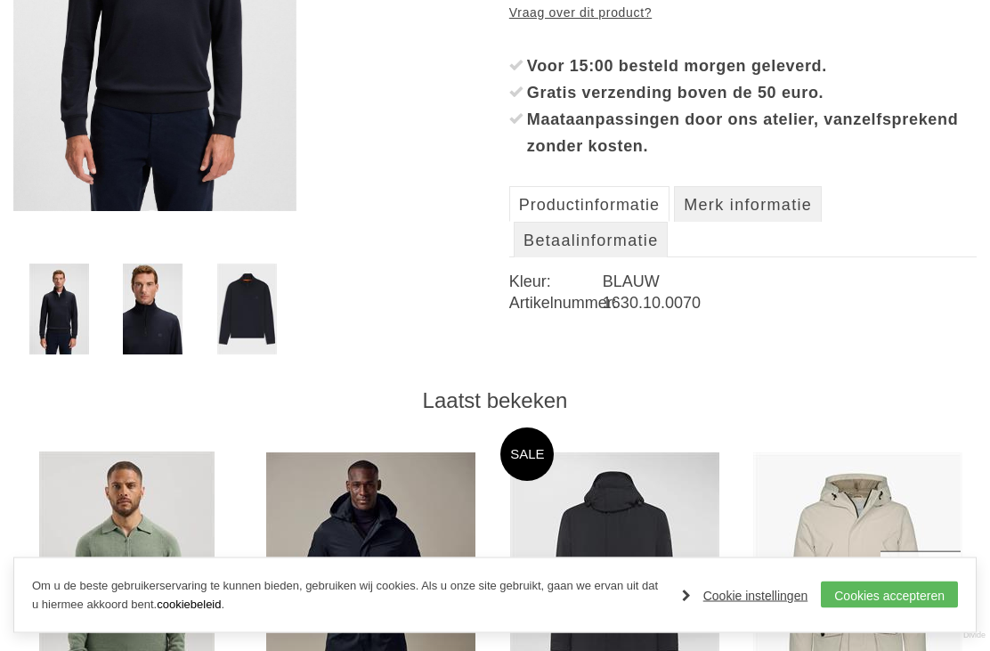
scroll to position [386, 0]
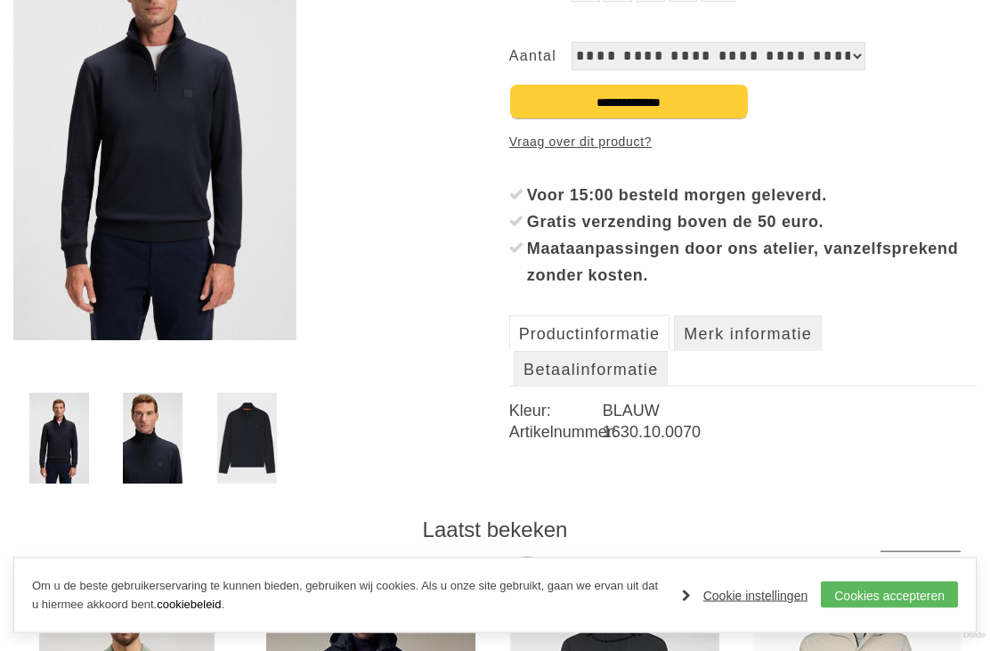
click at [247, 223] on img at bounding box center [154, 126] width 283 height 429
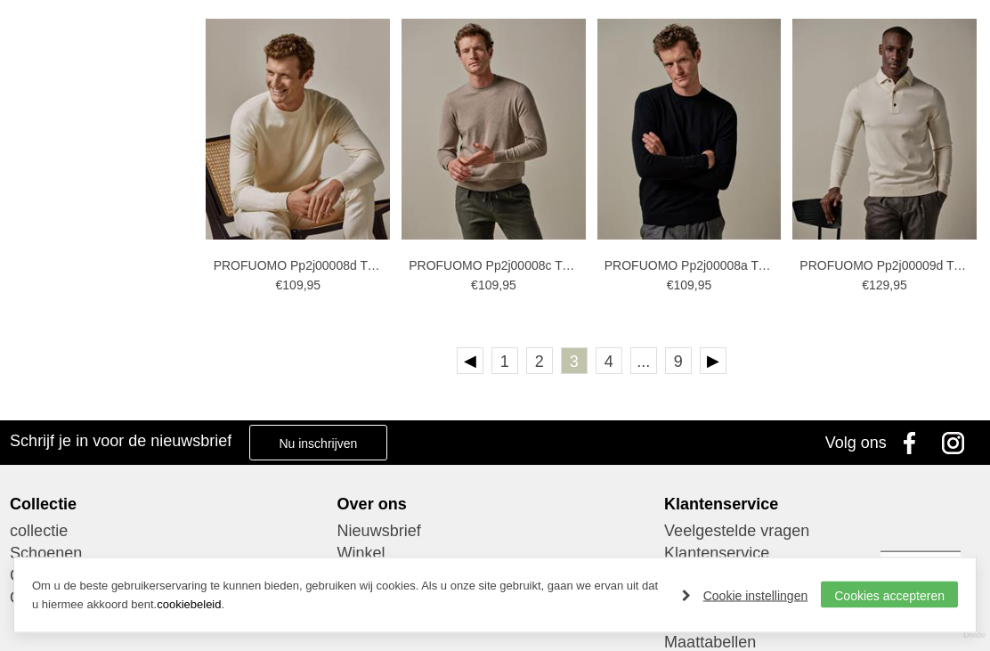
scroll to position [2893, 0]
click at [721, 357] on link at bounding box center [713, 360] width 27 height 27
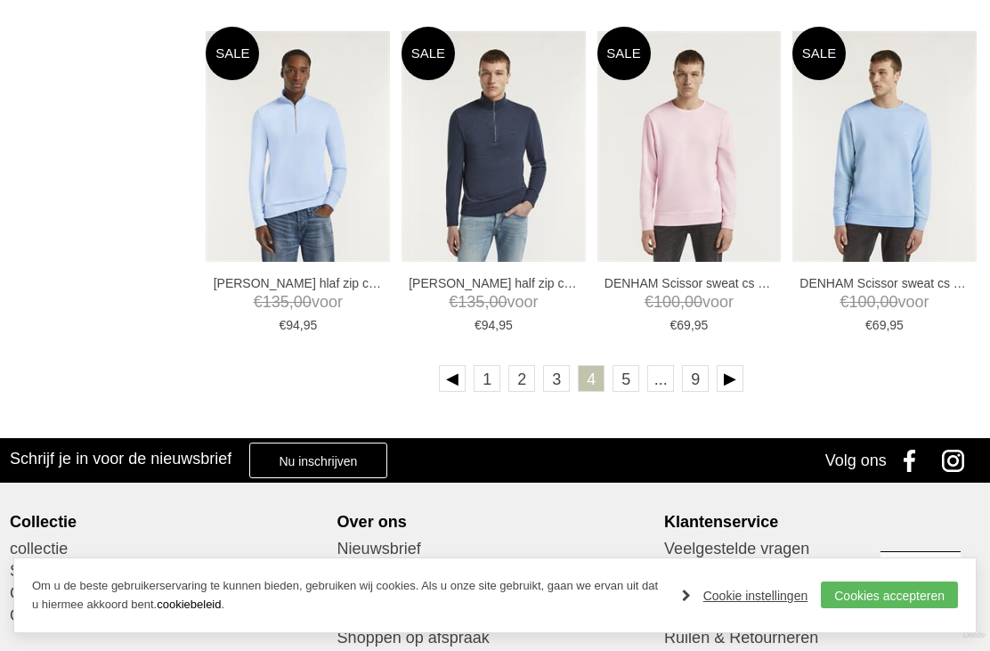
scroll to position [2876, 0]
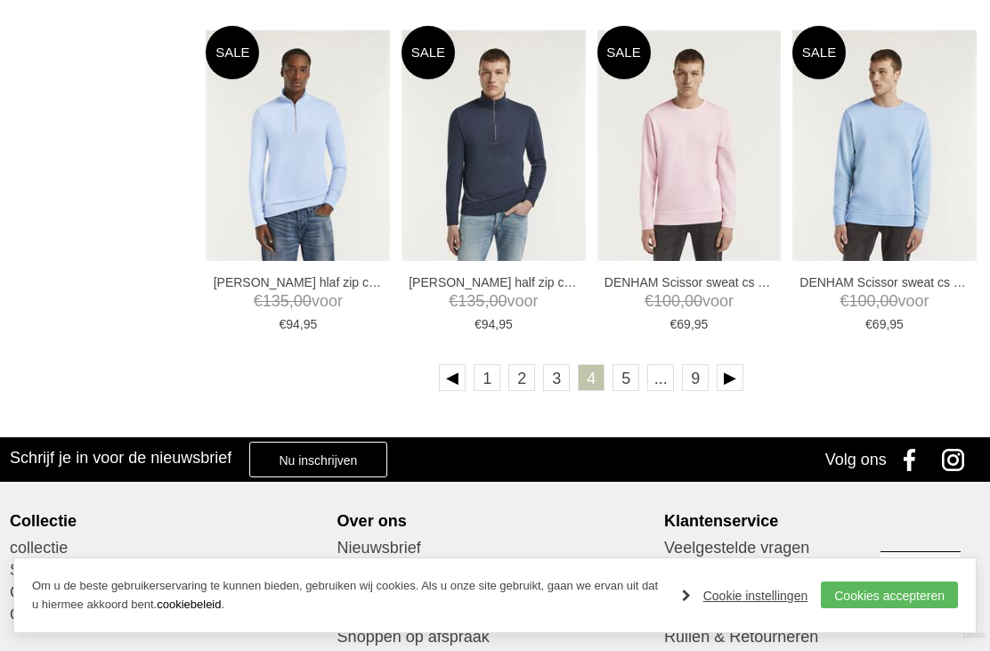
click at [733, 373] on link at bounding box center [730, 377] width 27 height 27
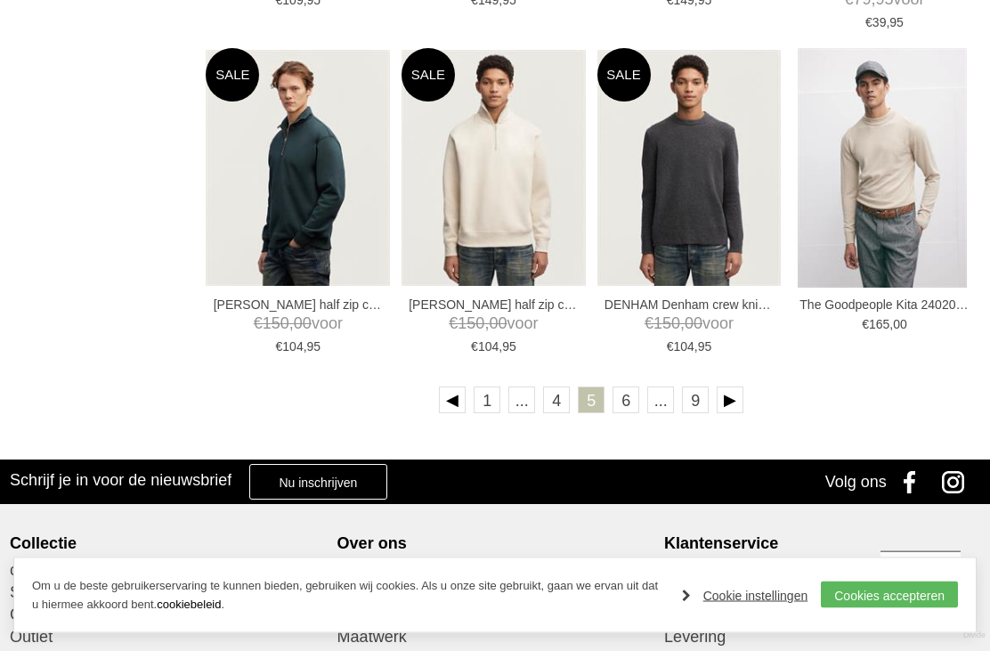
scroll to position [2854, 0]
click at [741, 396] on link at bounding box center [730, 399] width 27 height 27
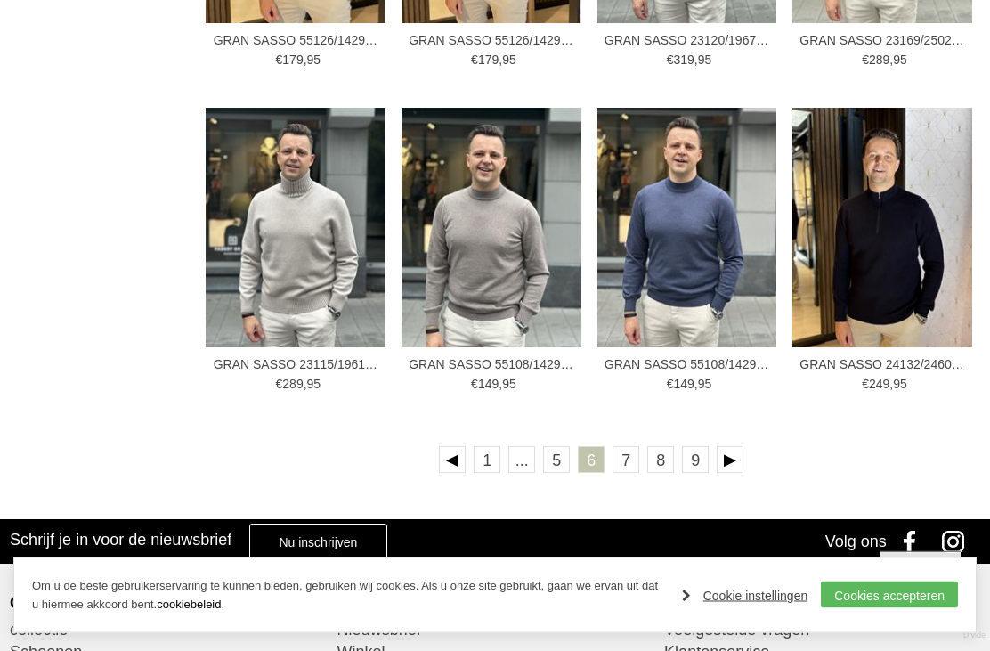
scroll to position [2794, 0]
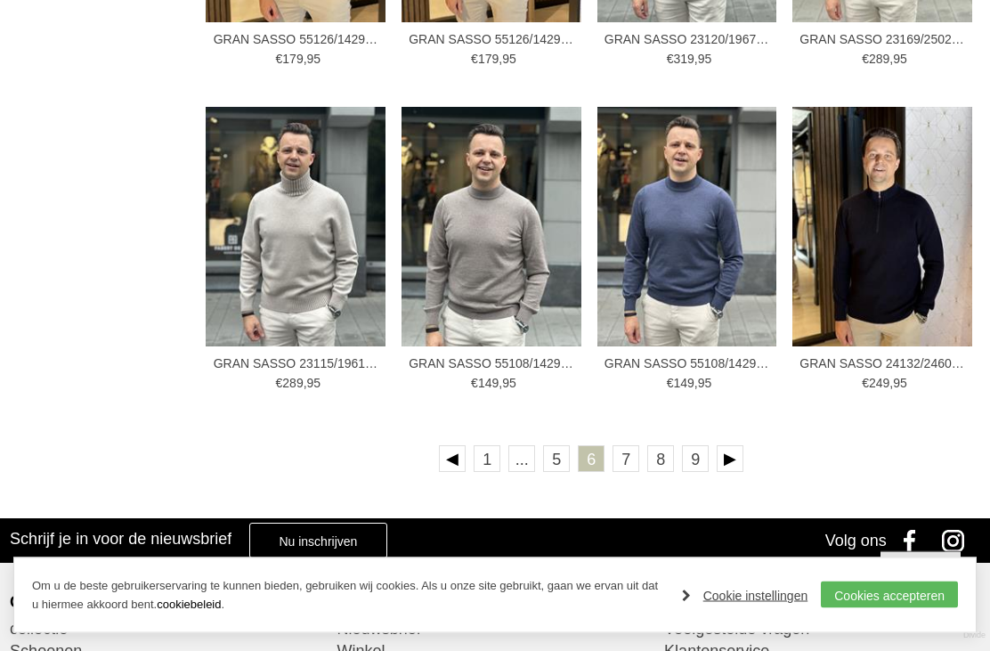
click at [736, 451] on link at bounding box center [730, 459] width 27 height 27
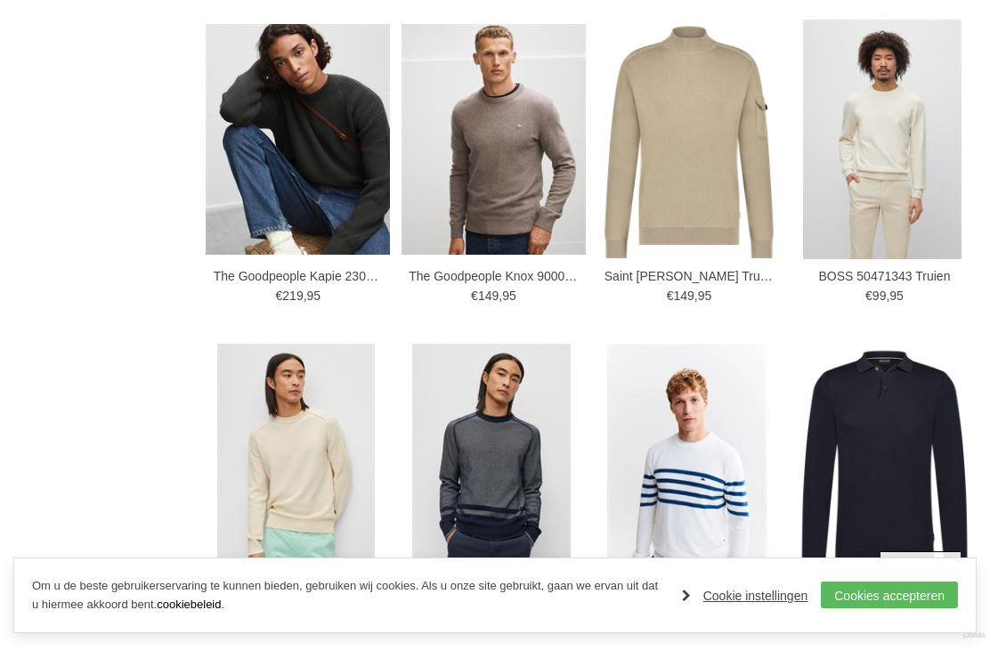
scroll to position [1585, 0]
click at [0, 0] on img at bounding box center [0, 0] width 0 height 0
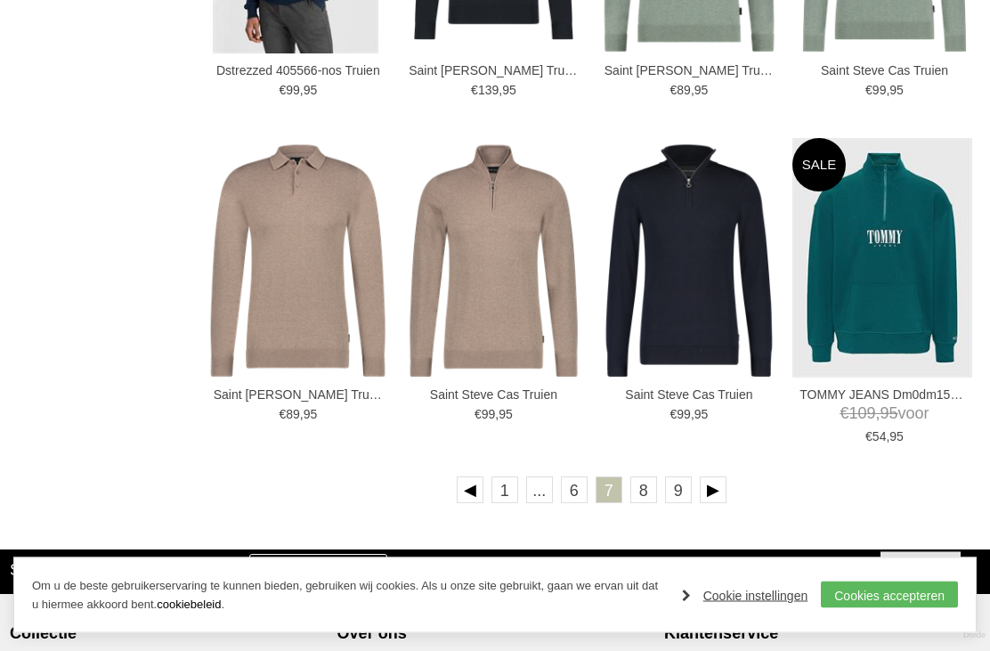
scroll to position [2764, 0]
click at [717, 483] on link at bounding box center [713, 489] width 27 height 27
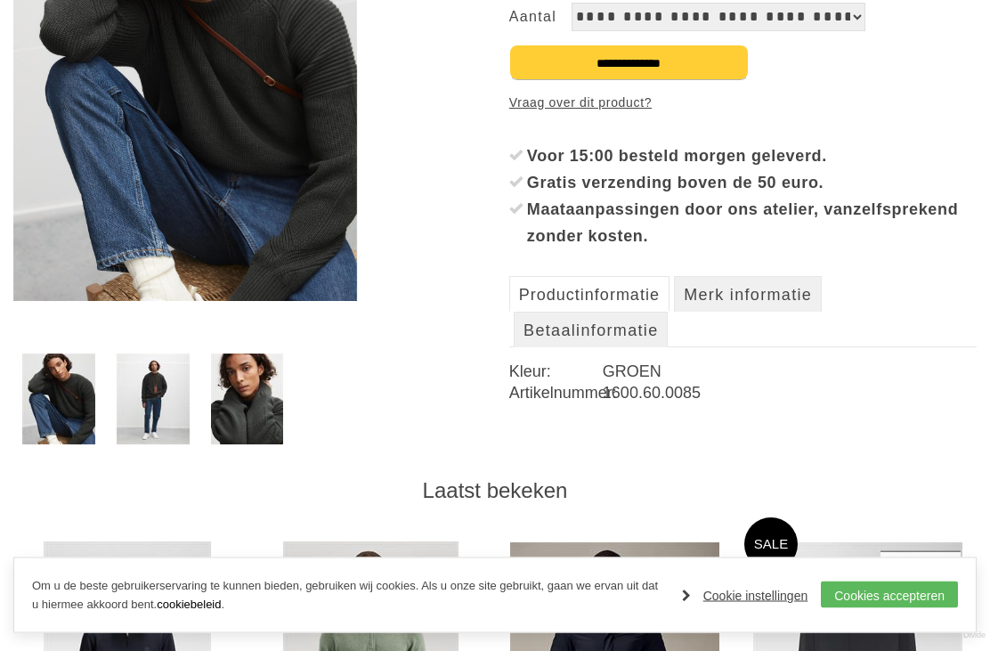
scroll to position [432, 0]
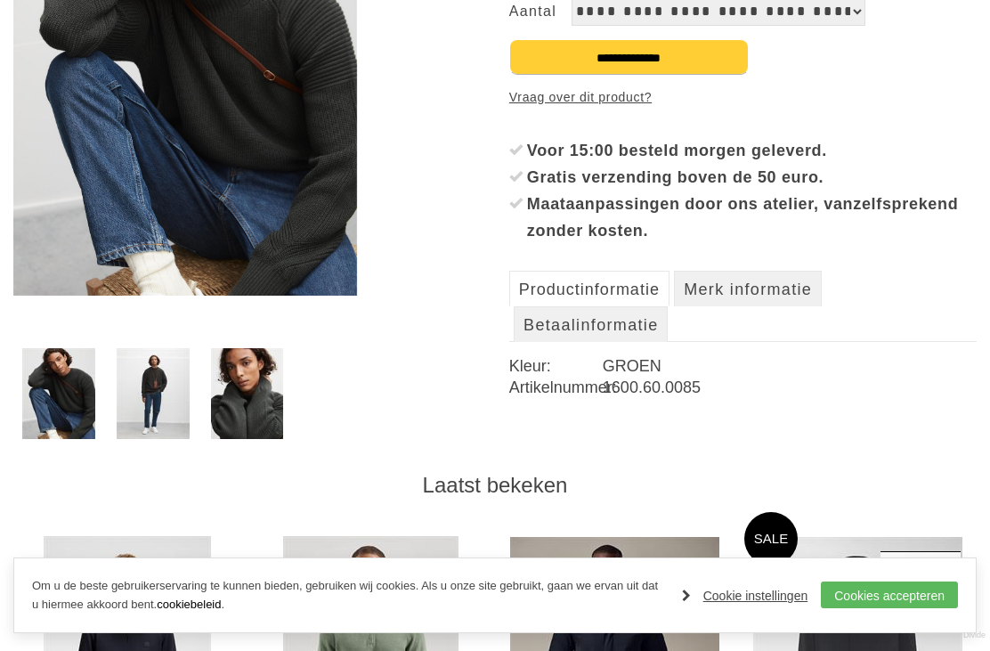
click at [162, 402] on img at bounding box center [153, 393] width 73 height 91
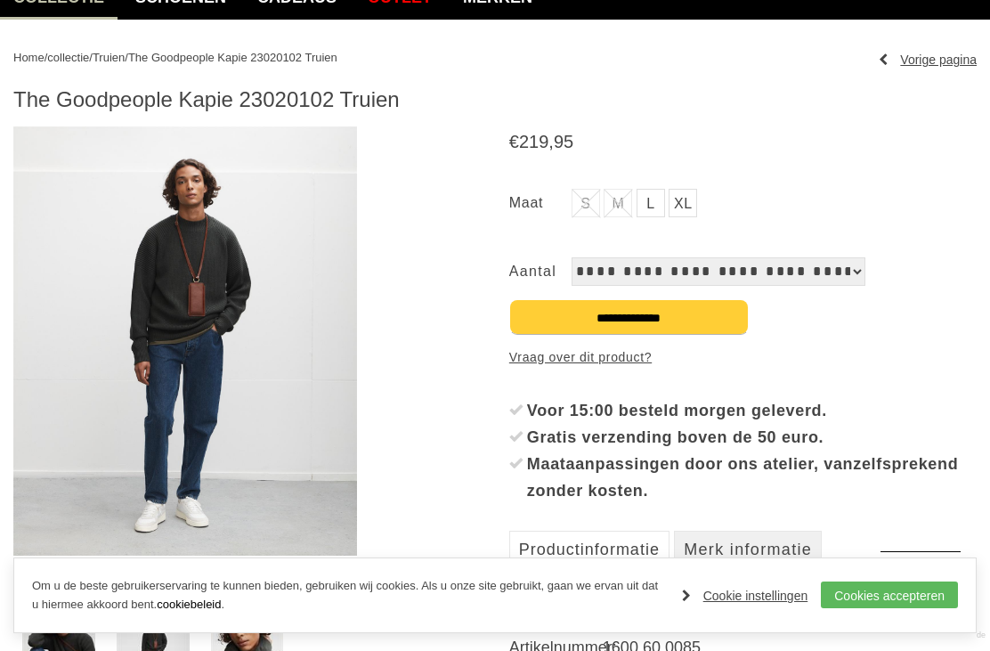
scroll to position [142, 0]
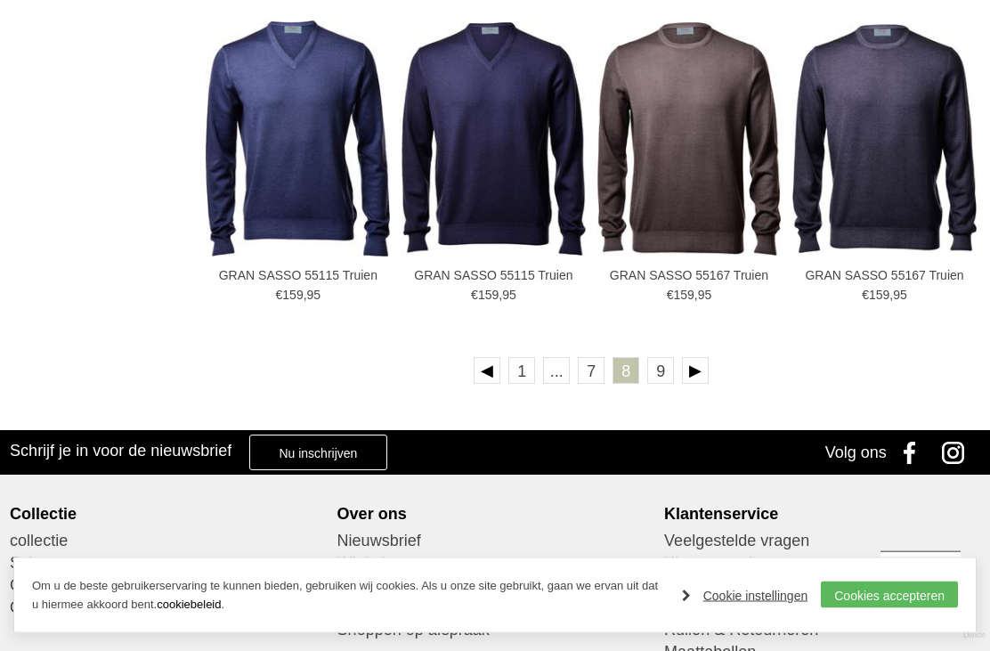
scroll to position [2883, 0]
click at [670, 370] on link "9" at bounding box center [660, 370] width 27 height 27
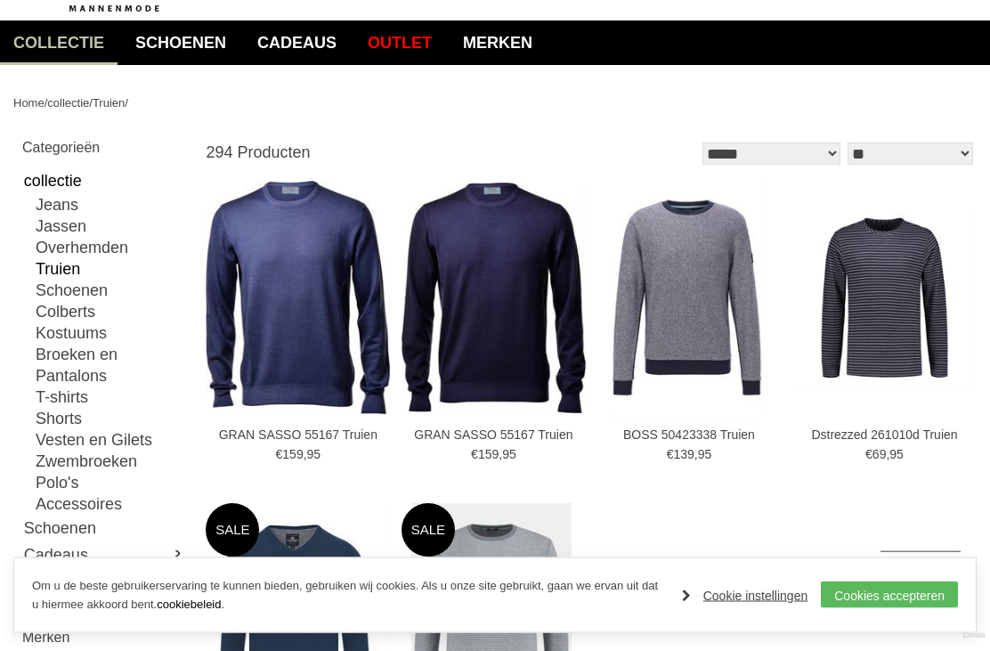
scroll to position [126, 0]
click at [64, 205] on link "Jeans" at bounding box center [111, 204] width 150 height 21
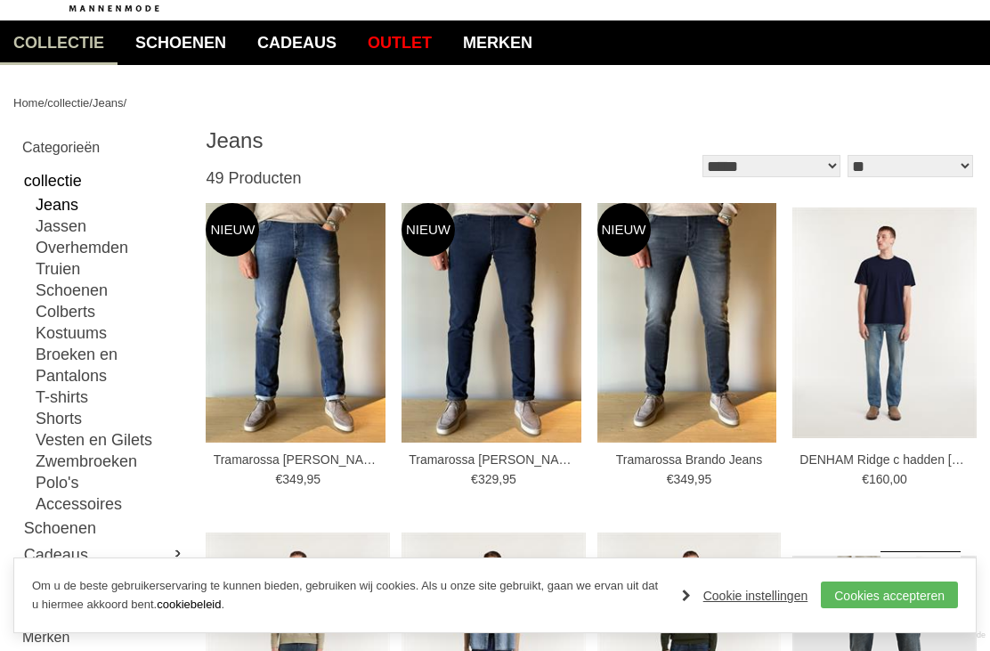
type input "**"
type input "***"
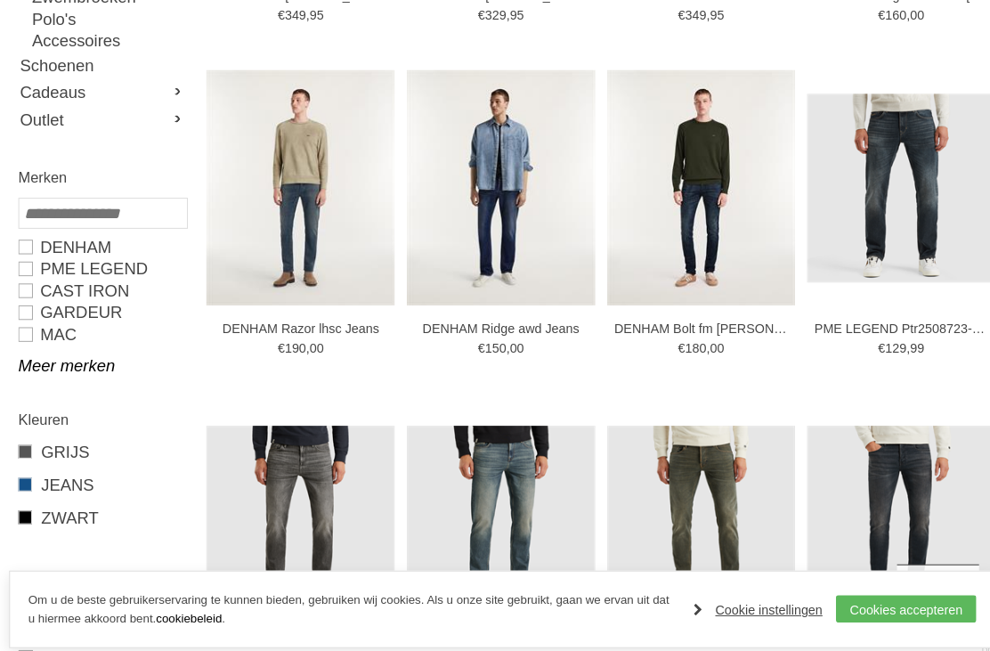
scroll to position [579, 0]
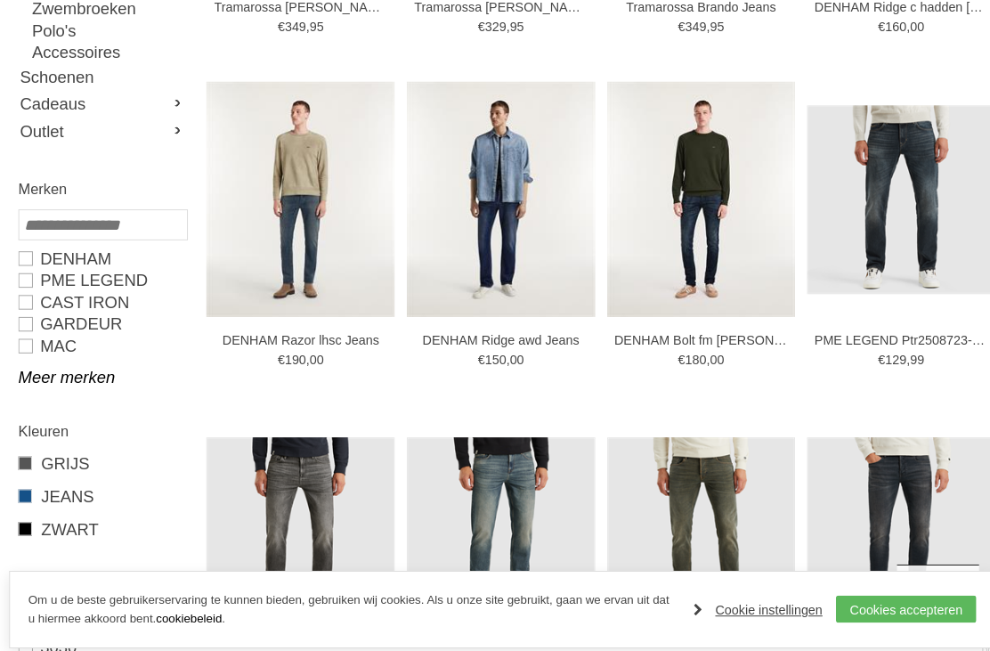
click at [0, 0] on img at bounding box center [0, 0] width 0 height 0
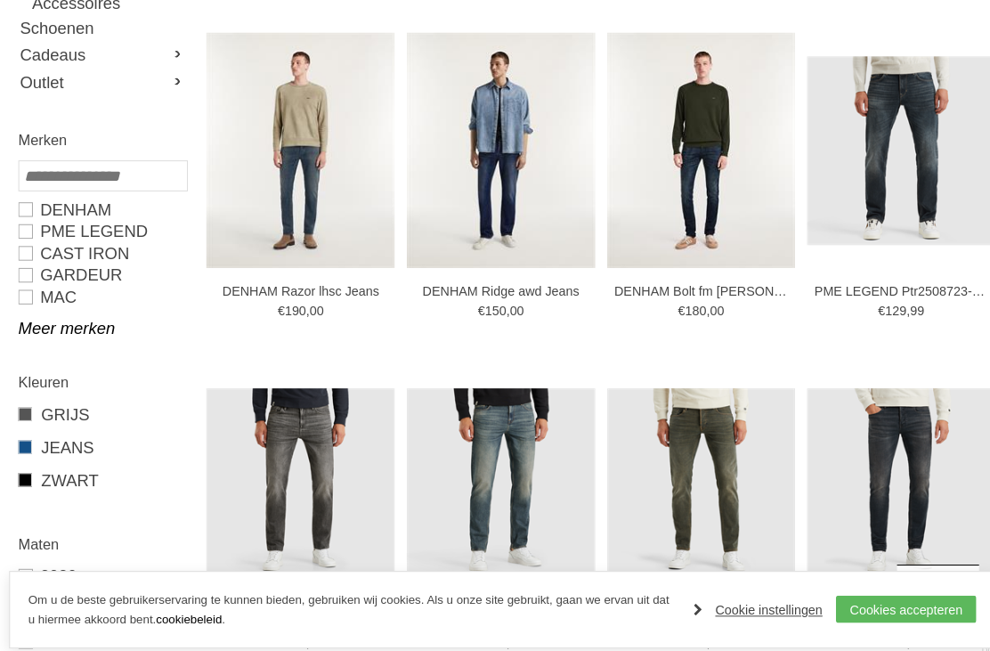
scroll to position [627, 0]
click at [0, 0] on img at bounding box center [0, 0] width 0 height 0
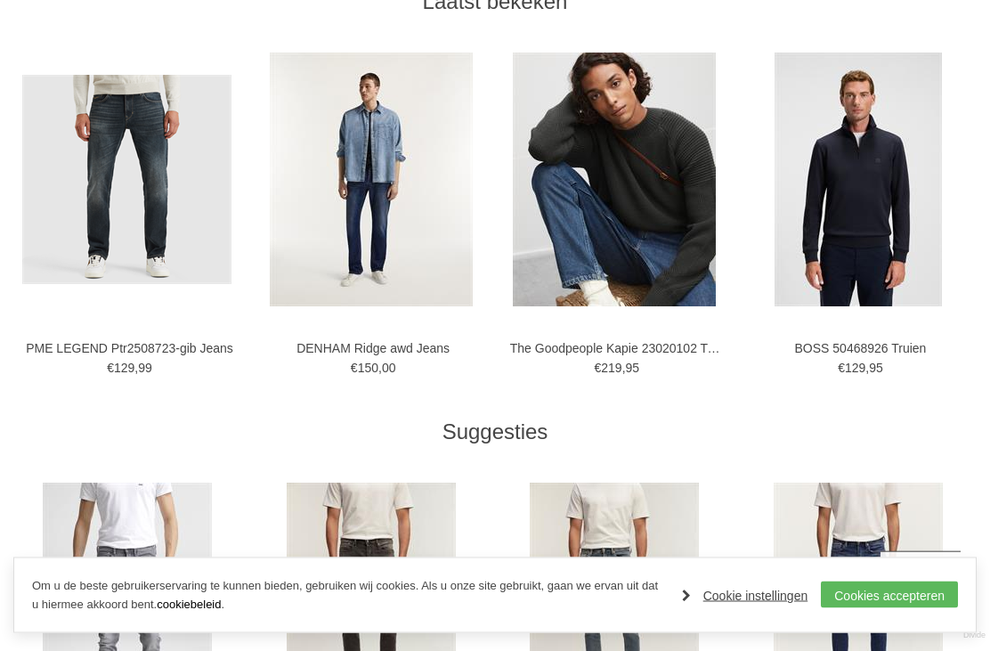
scroll to position [945, 0]
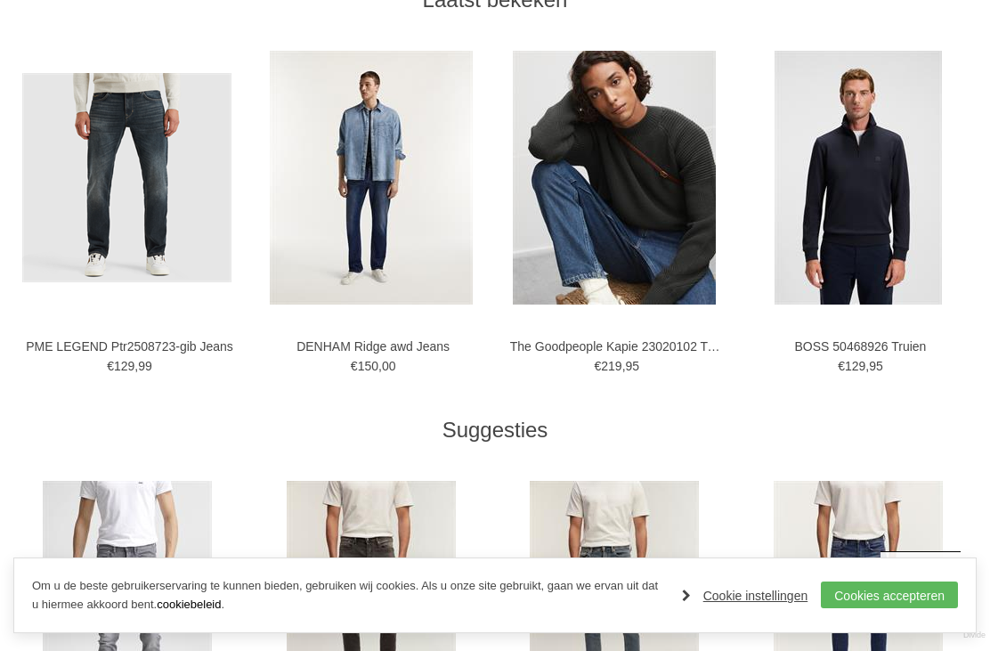
click at [0, 0] on img at bounding box center [0, 0] width 0 height 0
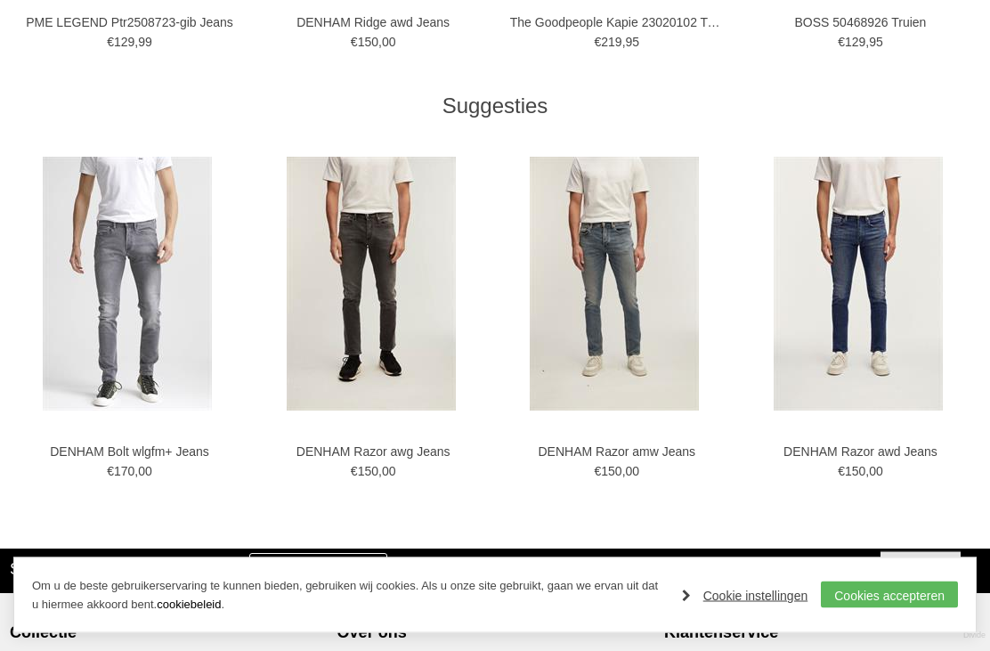
scroll to position [1269, 0]
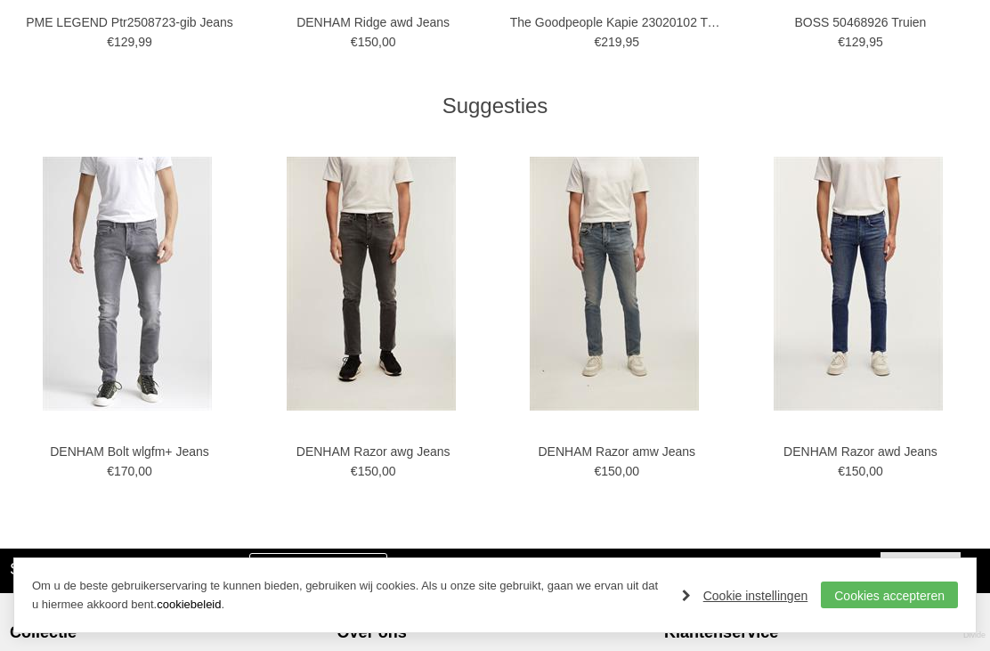
click at [0, 0] on img at bounding box center [0, 0] width 0 height 0
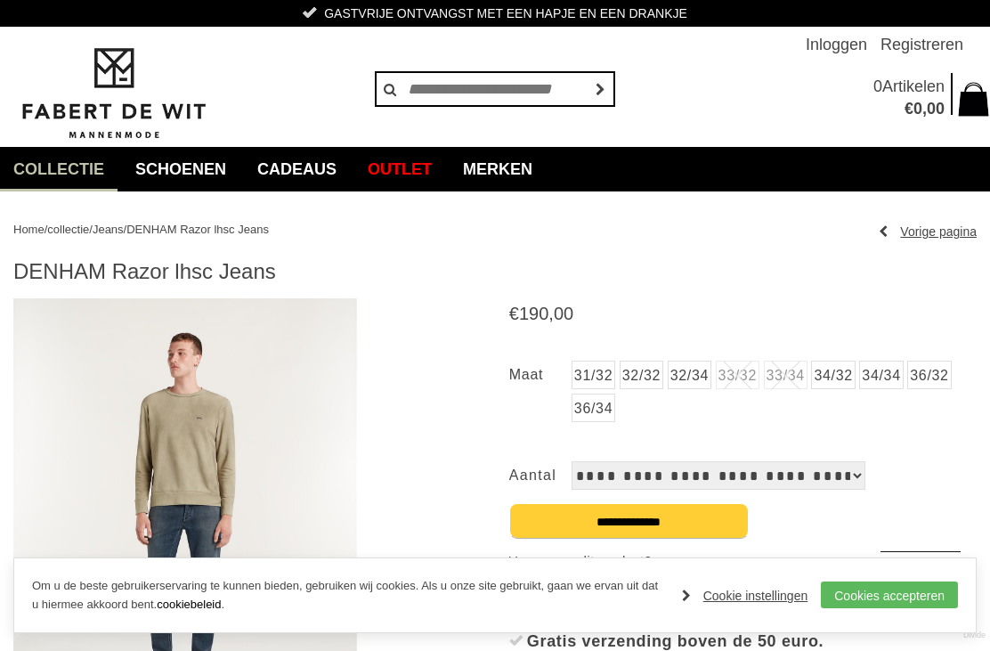
scroll to position [1326, 0]
